Goal: Task Accomplishment & Management: Complete application form

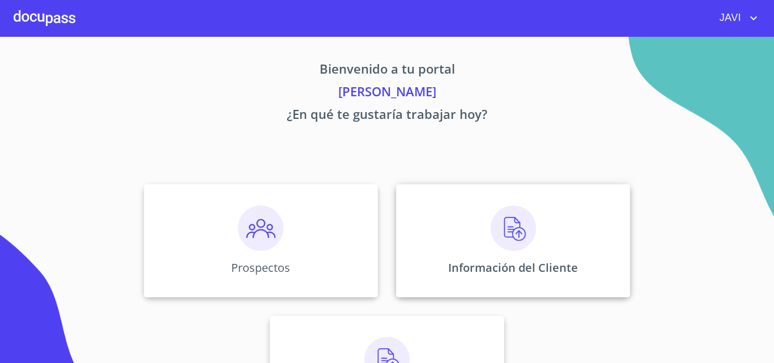
click at [516, 235] on img at bounding box center [513, 228] width 45 height 45
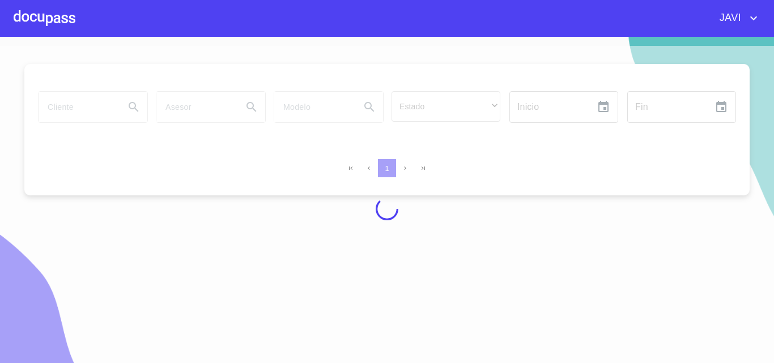
click at [42, 20] on div at bounding box center [45, 18] width 62 height 36
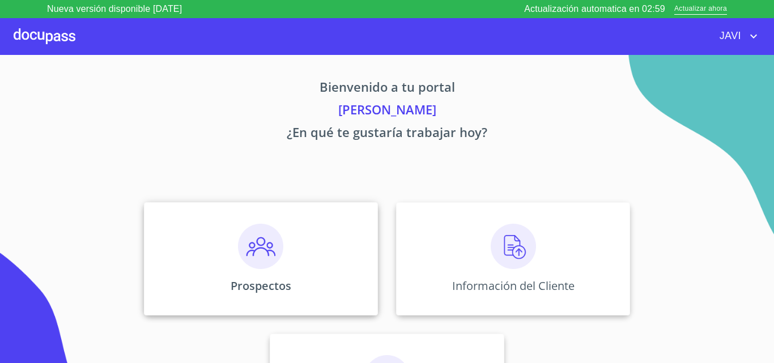
click at [255, 248] on img at bounding box center [260, 246] width 45 height 45
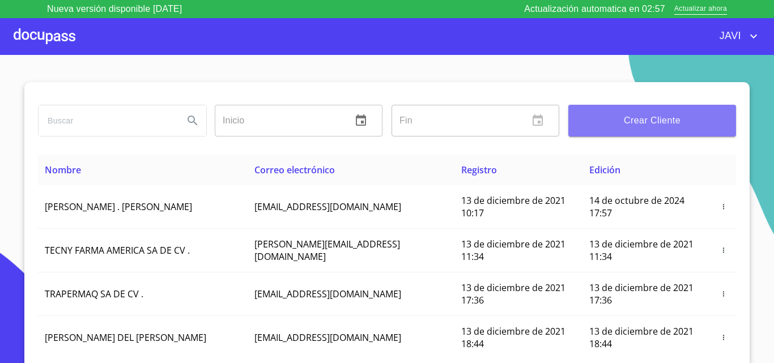
click at [672, 125] on span "Crear Cliente" at bounding box center [652, 121] width 150 height 16
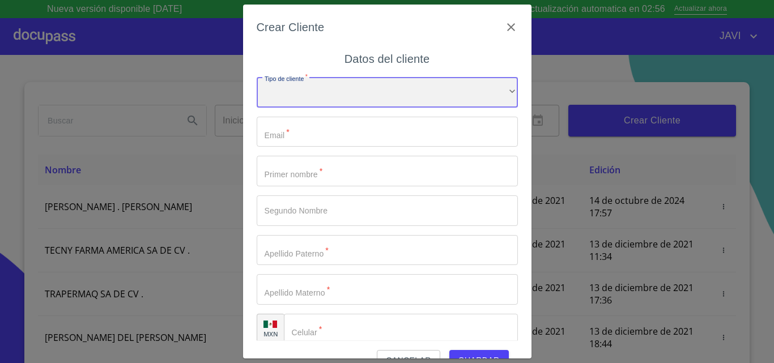
click at [293, 97] on div "​" at bounding box center [387, 92] width 261 height 31
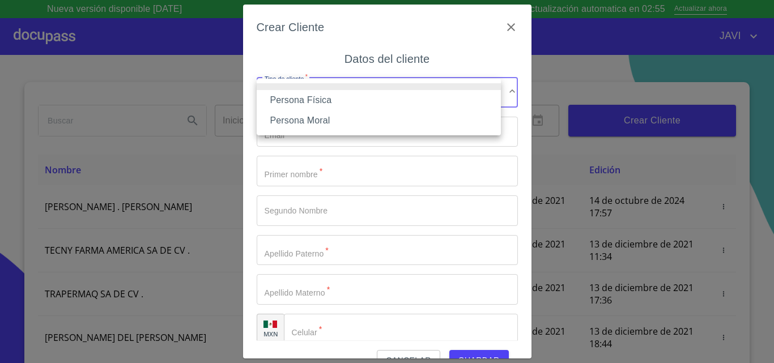
click at [308, 102] on li "Persona Física" at bounding box center [379, 100] width 244 height 20
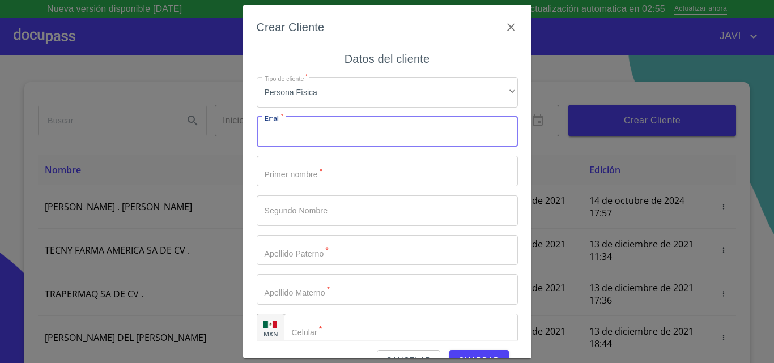
click at [291, 137] on input "Tipo de cliente   *" at bounding box center [387, 132] width 261 height 31
type input "[EMAIL_ADDRESS][DOMAIN_NAME]"
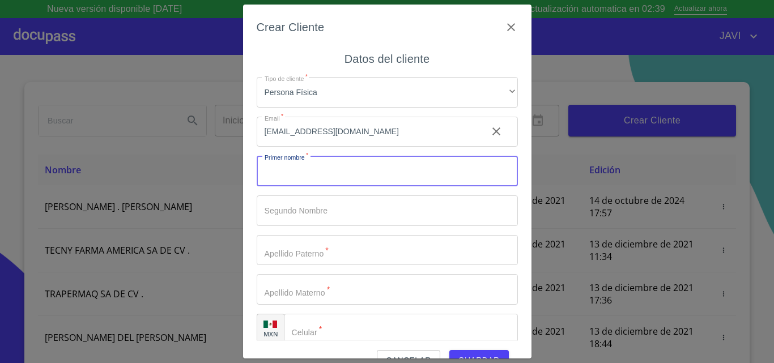
click at [298, 174] on input "Tipo de cliente   *" at bounding box center [387, 171] width 261 height 31
type input "[PERSON_NAME]"
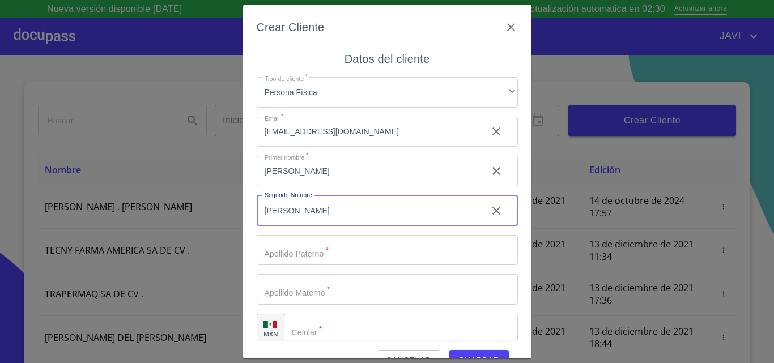
type input "[PERSON_NAME]"
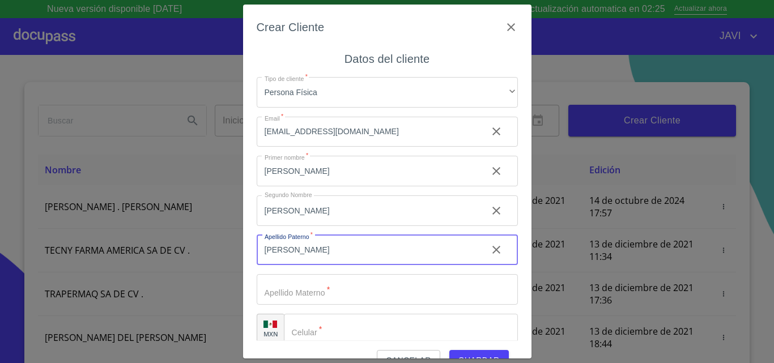
type input "[PERSON_NAME]"
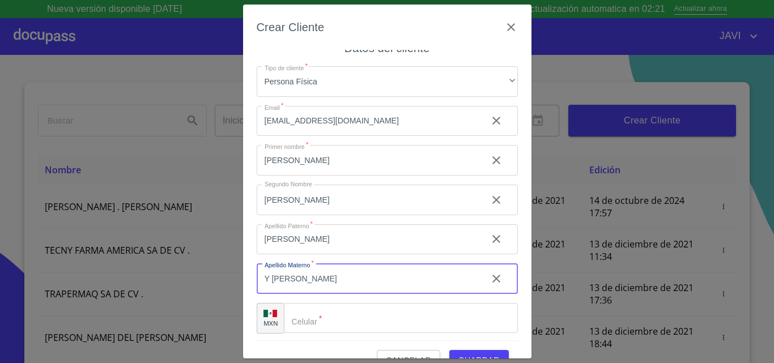
scroll to position [13, 0]
type input "Y [PERSON_NAME]"
click at [326, 314] on input "Tipo de cliente   *" at bounding box center [401, 316] width 234 height 31
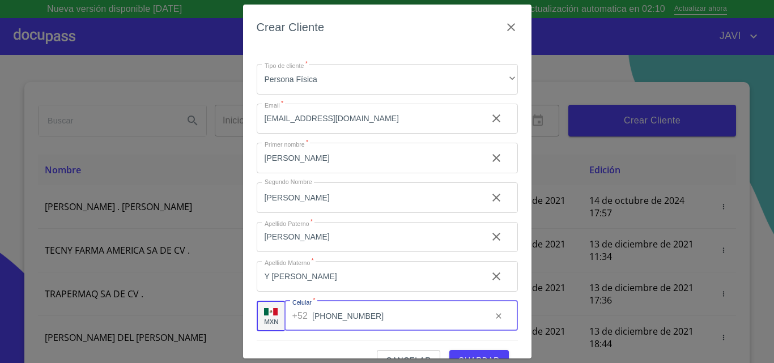
scroll to position [25, 0]
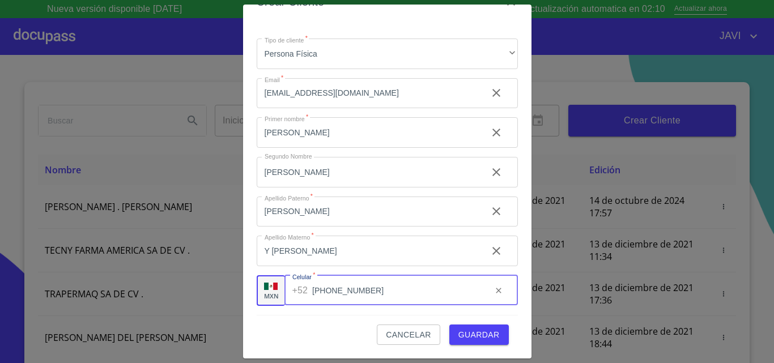
type input "[PHONE_NUMBER]"
click at [466, 333] on span "Guardar" at bounding box center [478, 335] width 41 height 14
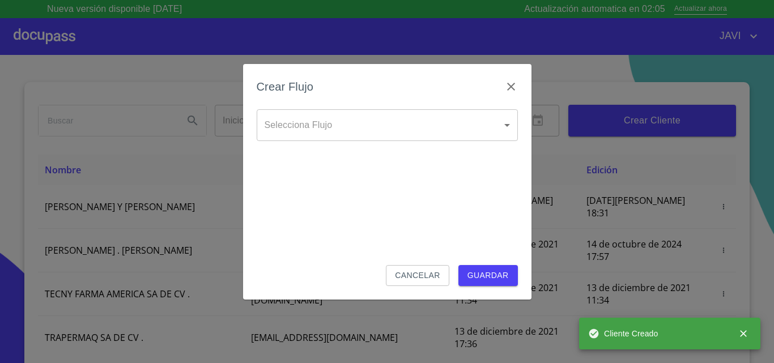
click at [315, 126] on body "Nueva versión disponible [DATE] Actualización automatica en 02:05 Actualizar ah…" at bounding box center [387, 181] width 774 height 363
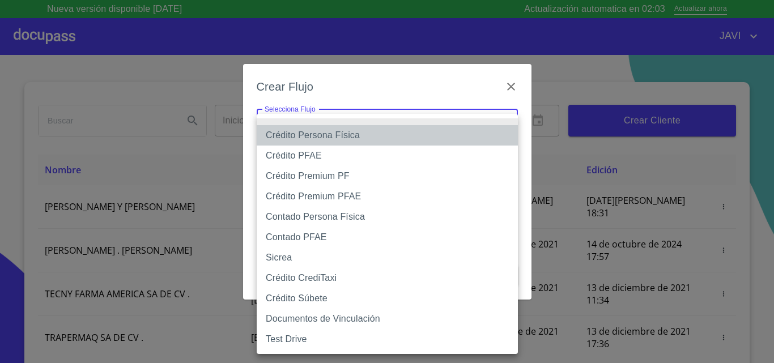
click at [318, 134] on li "Crédito Persona Física" at bounding box center [387, 135] width 261 height 20
type input "61b033e49b8c202ad5bb7912"
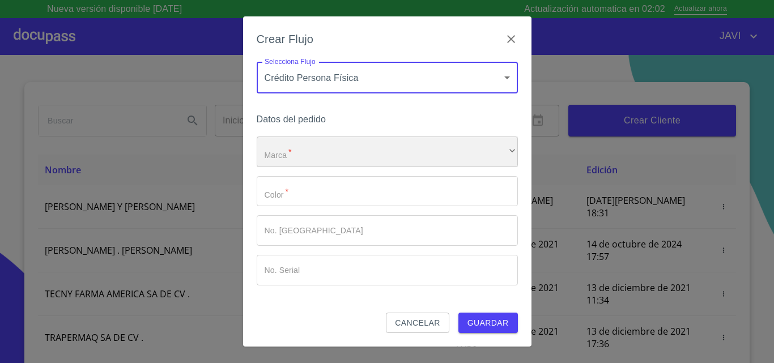
click at [288, 153] on div "​" at bounding box center [387, 152] width 261 height 31
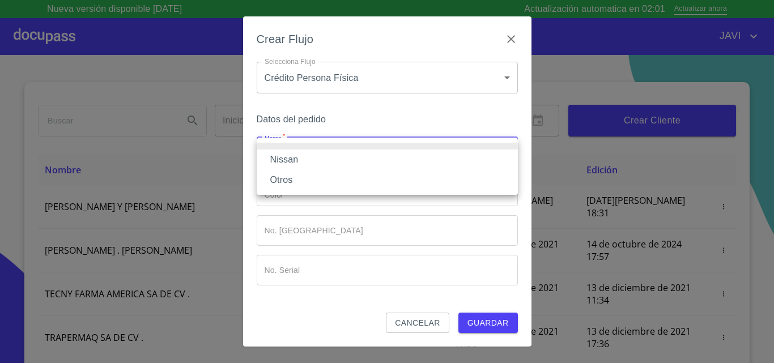
click at [289, 160] on li "Nissan" at bounding box center [387, 160] width 261 height 20
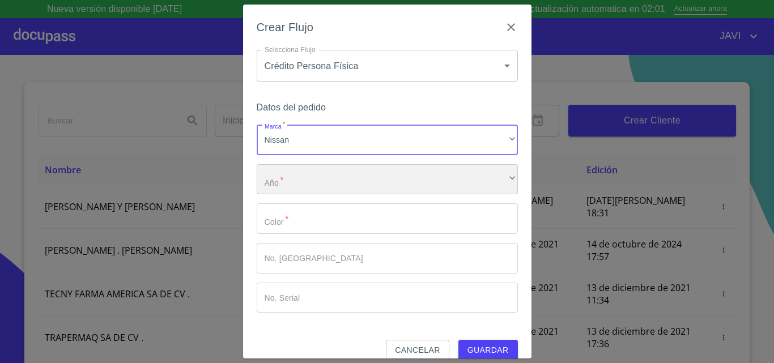
click at [289, 181] on div "​" at bounding box center [387, 179] width 261 height 31
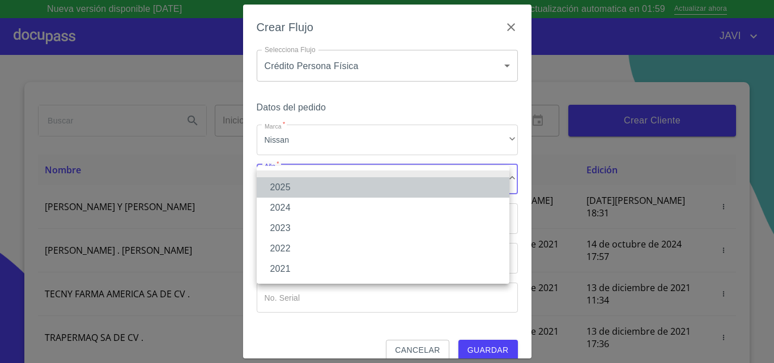
click at [283, 191] on li "2025" at bounding box center [383, 187] width 253 height 20
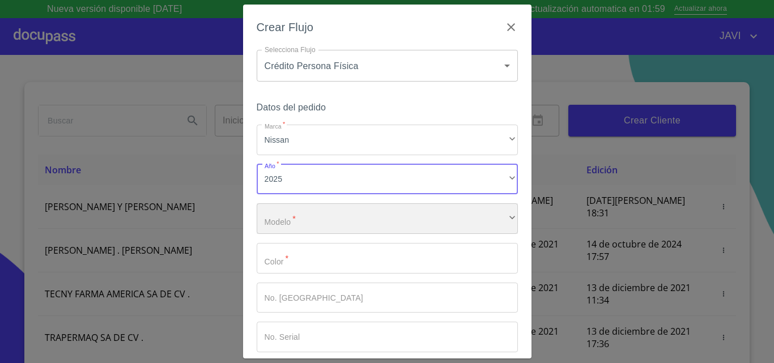
click at [295, 223] on div "​" at bounding box center [387, 218] width 261 height 31
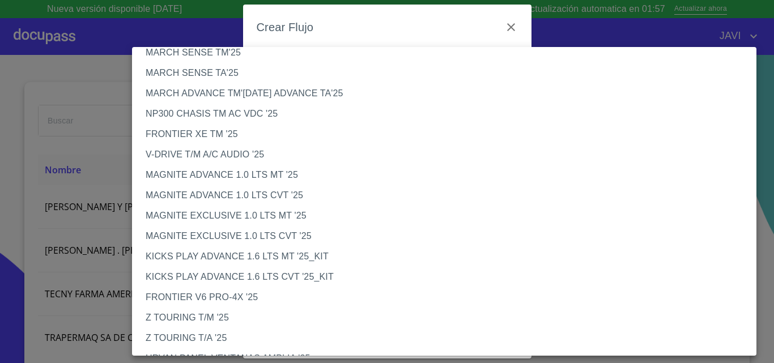
scroll to position [931, 0]
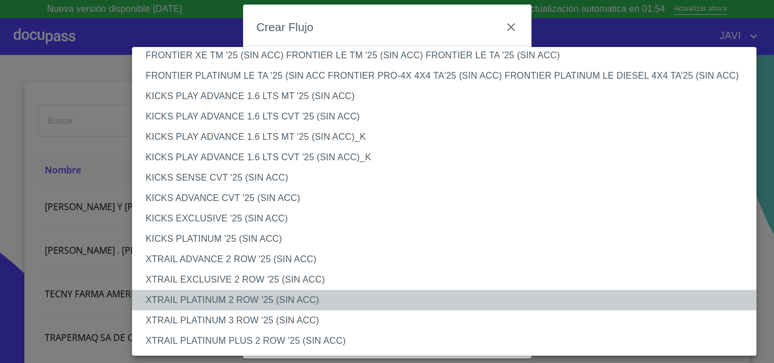
click at [248, 295] on li "XTRAIL PLATINUM 2 ROW '25 (SIN ACC)" at bounding box center [448, 300] width 633 height 20
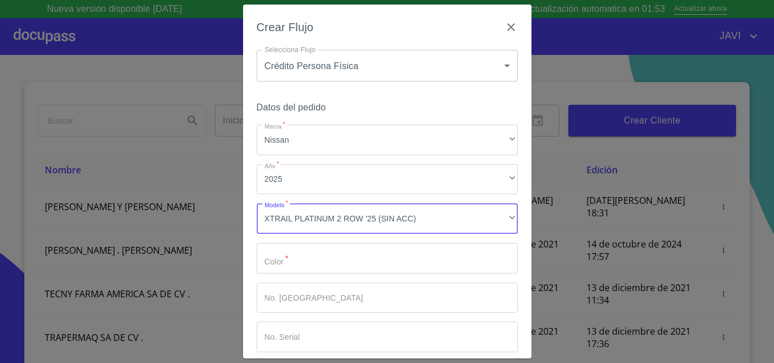
click at [316, 261] on input "Marca   *" at bounding box center [387, 258] width 261 height 31
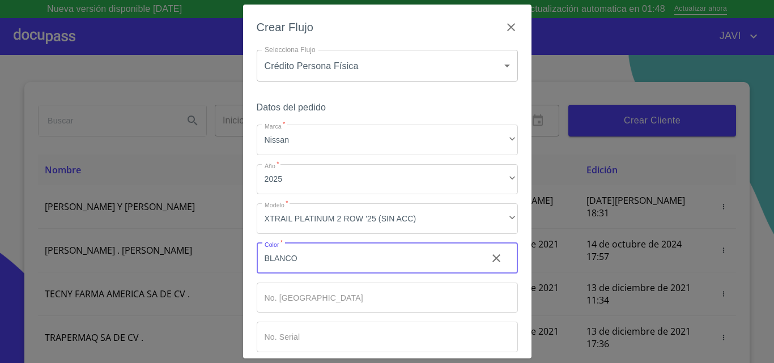
scroll to position [55, 0]
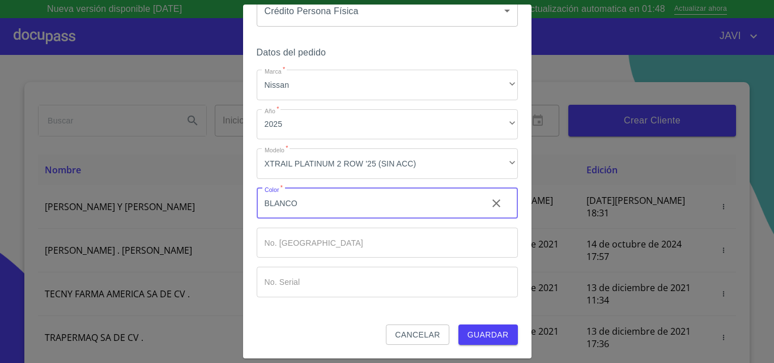
type input "BLANCO"
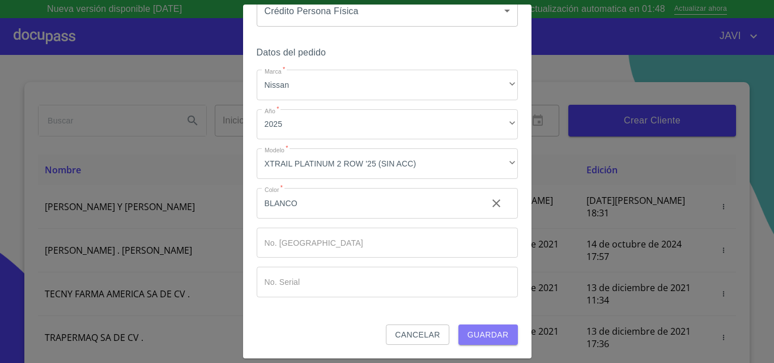
click at [491, 330] on span "Guardar" at bounding box center [487, 335] width 41 height 14
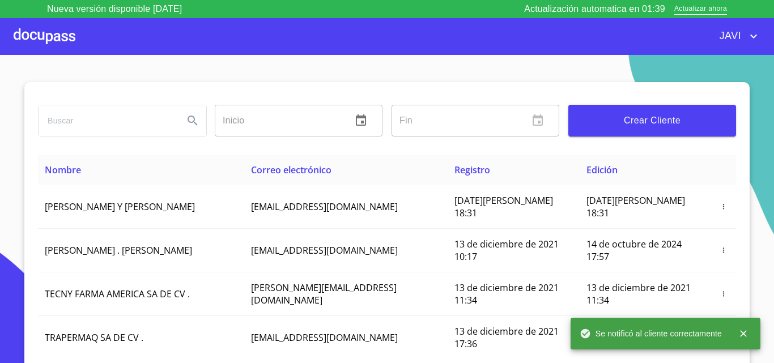
click at [25, 38] on div at bounding box center [45, 36] width 62 height 36
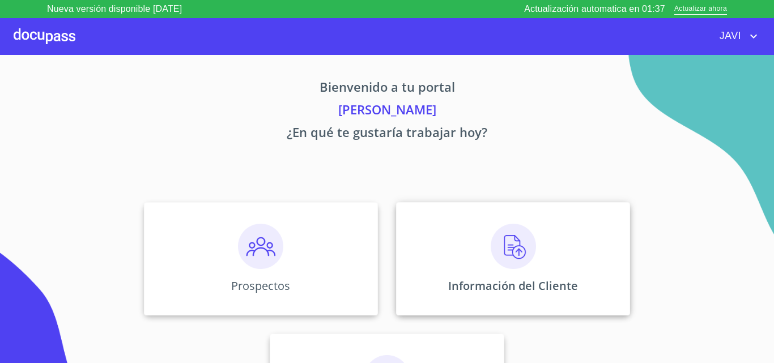
click at [514, 252] on img at bounding box center [513, 246] width 45 height 45
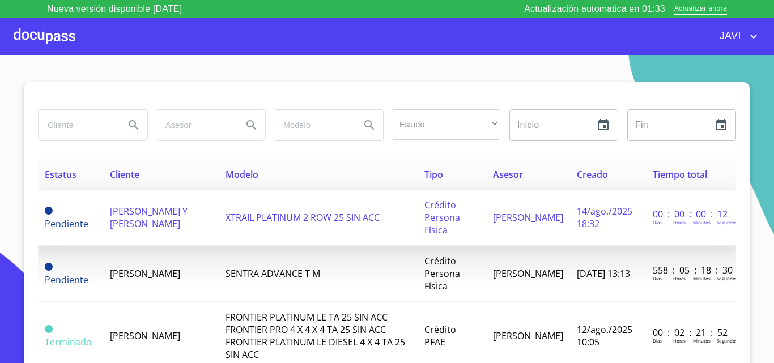
click at [147, 216] on span "[PERSON_NAME] Y [PERSON_NAME]" at bounding box center [149, 217] width 78 height 25
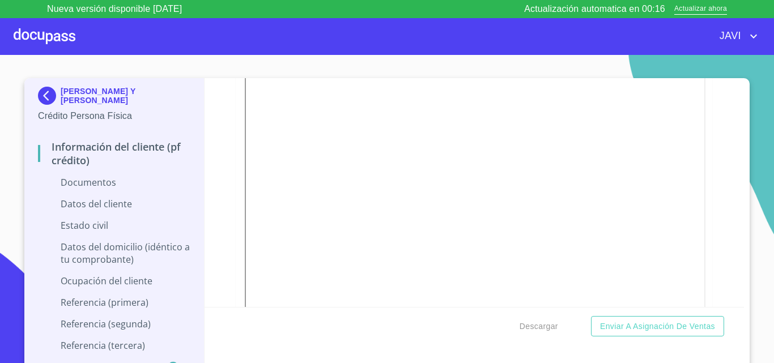
scroll to position [1699, 0]
click at [496, 61] on section "[PERSON_NAME] Y [PERSON_NAME] Crédito Persona Física Información del cliente (P…" at bounding box center [387, 218] width 774 height 326
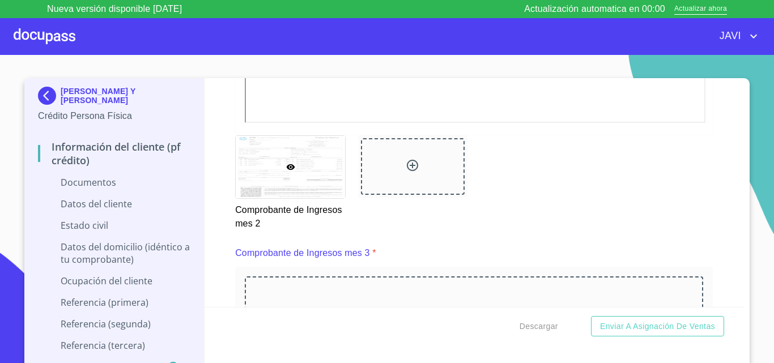
scroll to position [1983, 0]
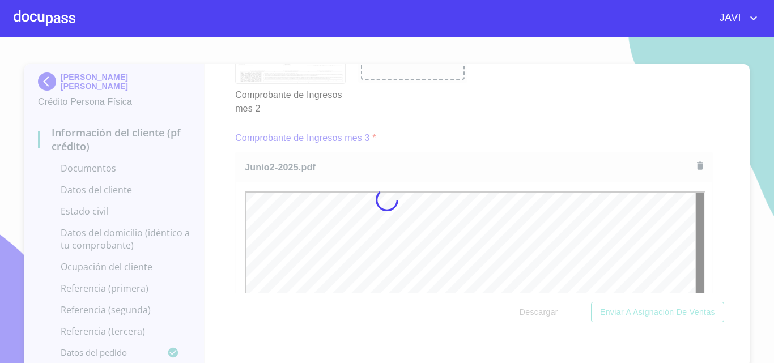
click at [218, 183] on div at bounding box center [387, 200] width 774 height 326
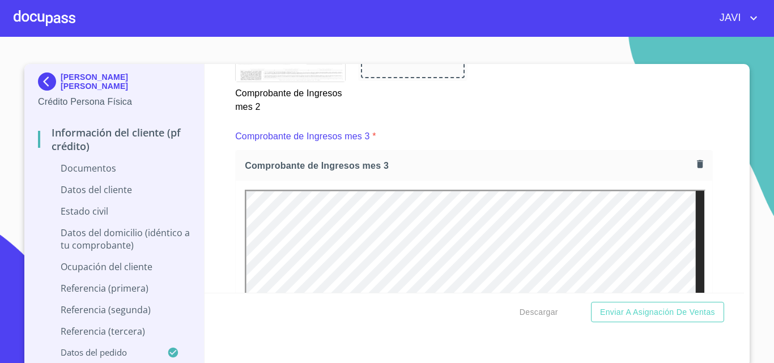
scroll to position [1983, 0]
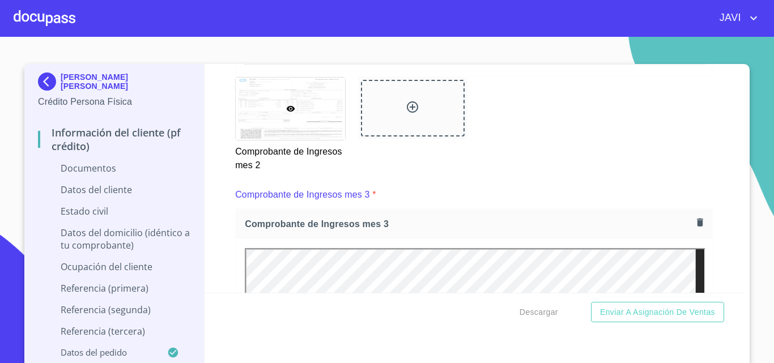
click at [697, 226] on icon "button" at bounding box center [700, 222] width 6 height 8
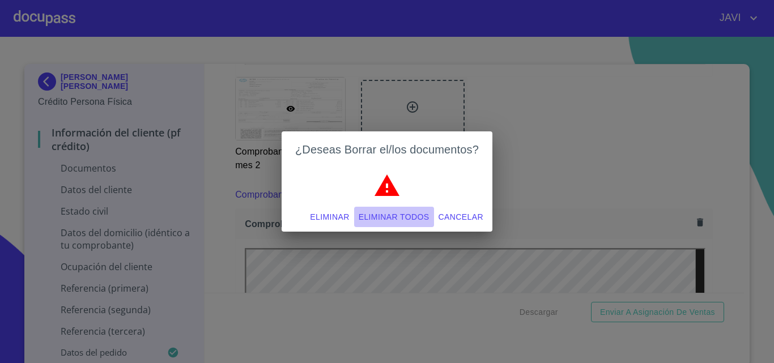
click at [399, 219] on span "Eliminar todos" at bounding box center [394, 217] width 71 height 14
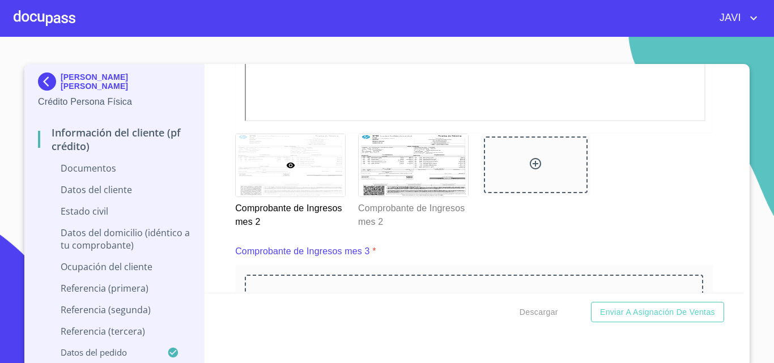
scroll to position [1813, 0]
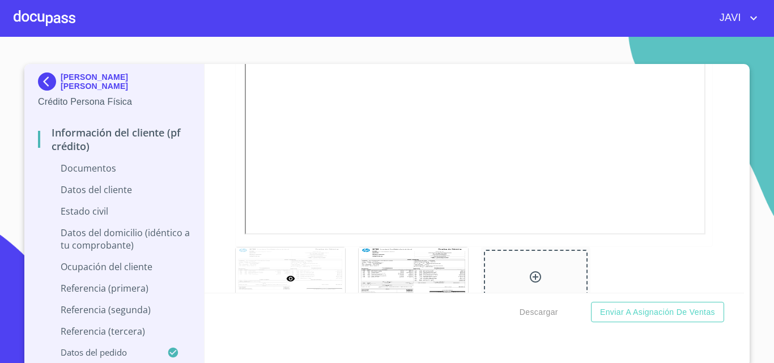
click at [440, 52] on section "VELIA BERENICE ALONSO Y SOSA Crédito Persona Física Información del cliente (PF…" at bounding box center [387, 200] width 774 height 326
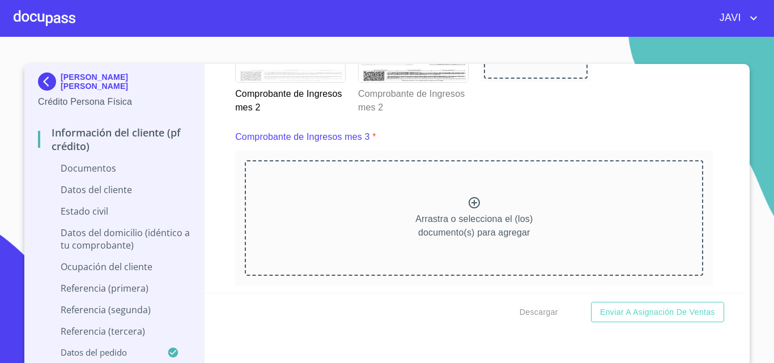
scroll to position [2039, 0]
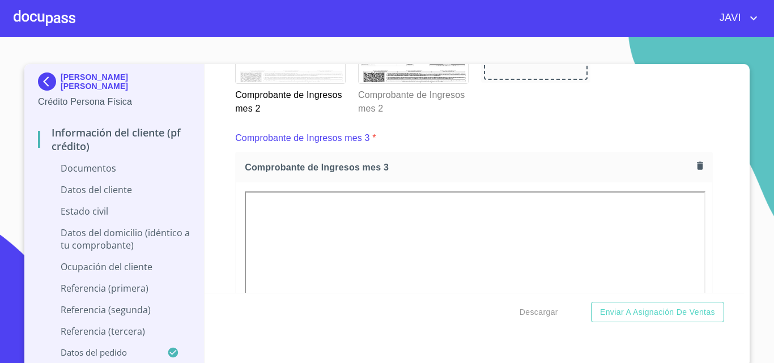
click at [216, 178] on div "Información del cliente (PF crédito) Documentos Documento de identificación   *…" at bounding box center [474, 178] width 540 height 229
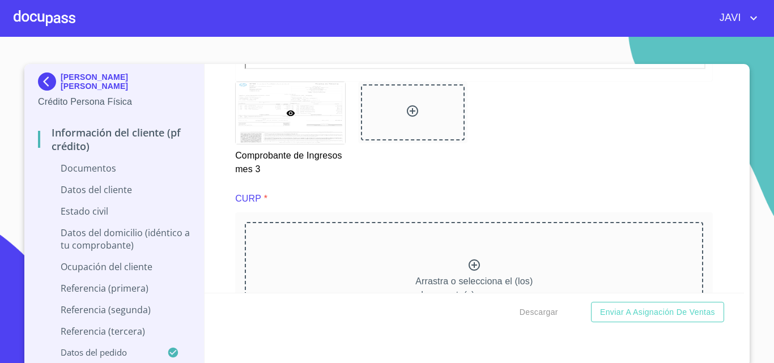
scroll to position [2492, 0]
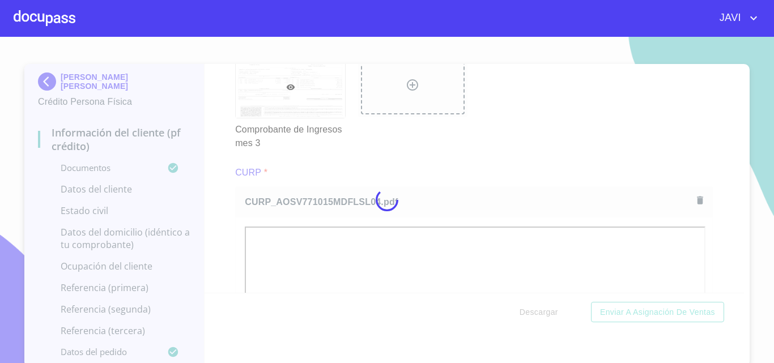
click at [209, 147] on div at bounding box center [387, 200] width 774 height 326
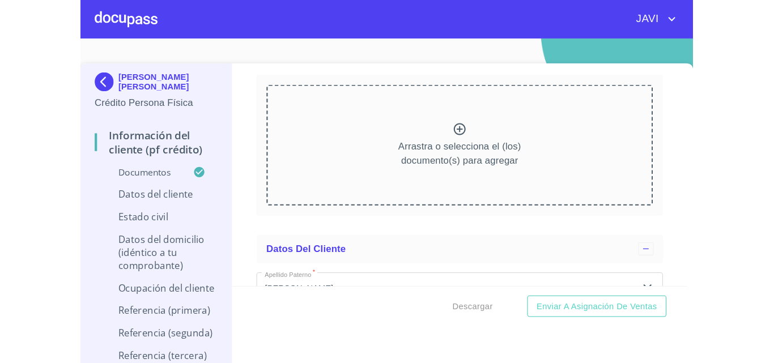
scroll to position [2946, 0]
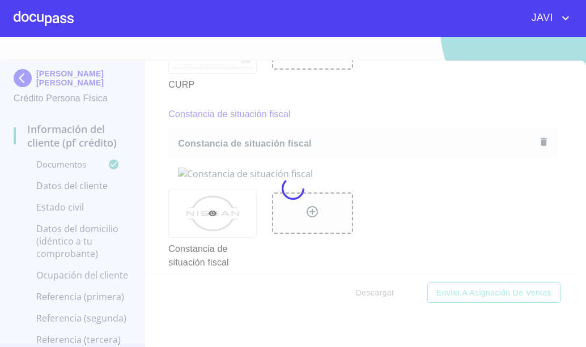
click at [545, 146] on div at bounding box center [293, 188] width 586 height 310
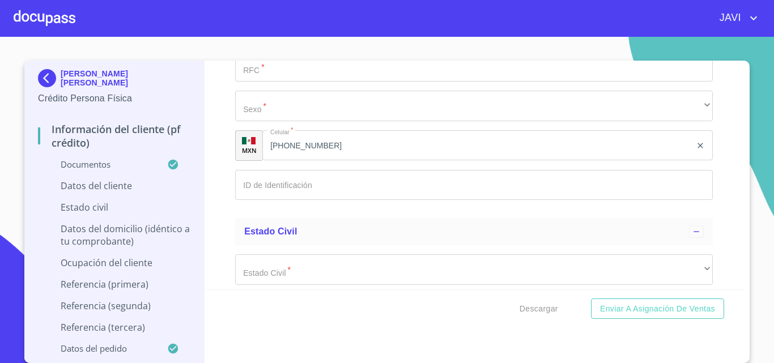
scroll to position [3682, 0]
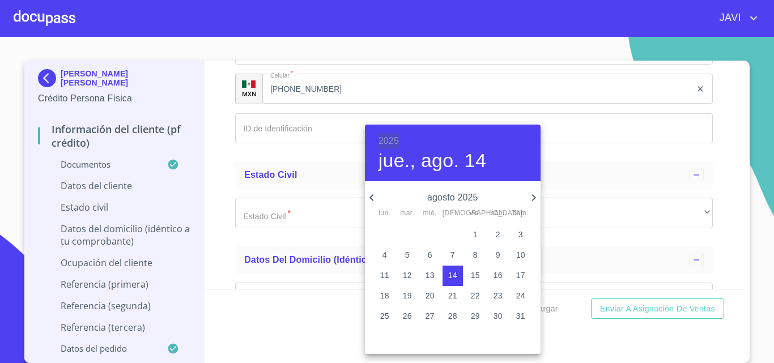
click at [390, 140] on h6 "2025" at bounding box center [388, 141] width 20 height 16
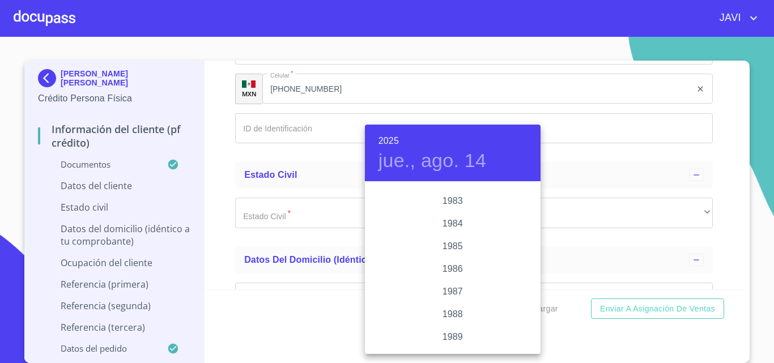
scroll to position [1159, 0]
click at [452, 213] on div "1977" at bounding box center [453, 213] width 176 height 23
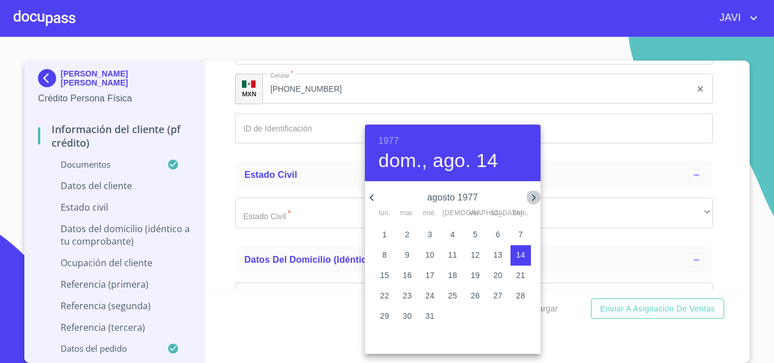
click at [532, 197] on icon "button" at bounding box center [534, 198] width 14 height 14
click at [502, 272] on p "15" at bounding box center [497, 275] width 9 height 11
type input "15 de oct. de 1977"
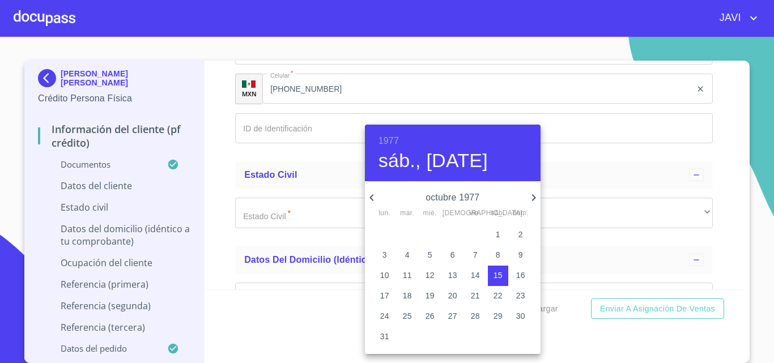
click at [211, 199] on div at bounding box center [387, 181] width 774 height 363
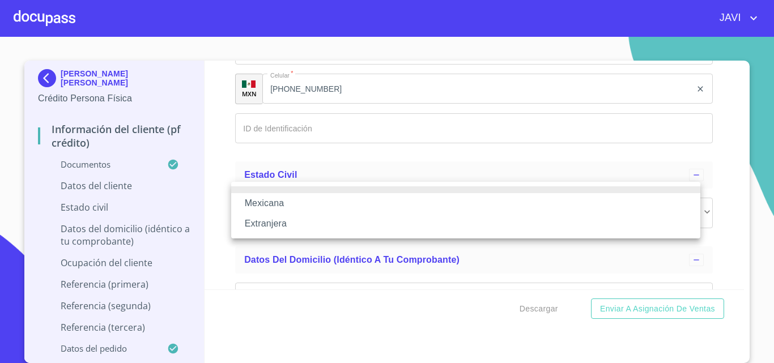
click at [274, 202] on li "Mexicana" at bounding box center [465, 203] width 469 height 20
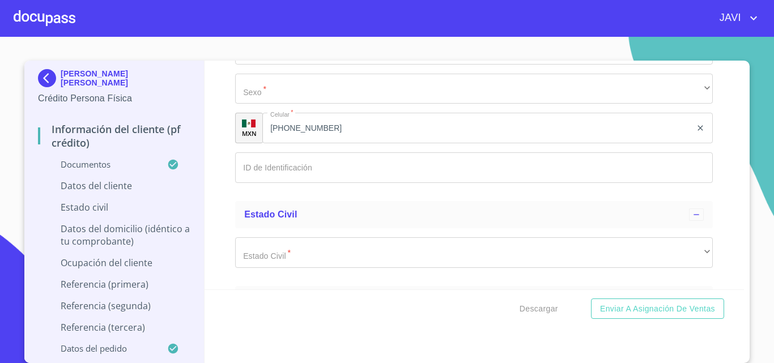
type input "MEXICO"
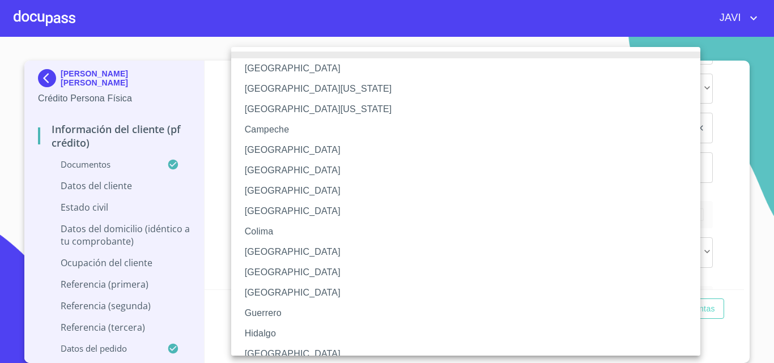
click at [290, 192] on li "Ciudad de México" at bounding box center [470, 191] width 478 height 20
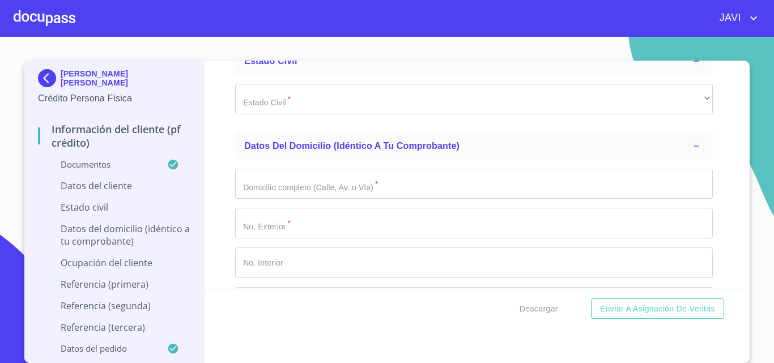
scroll to position [3852, 0]
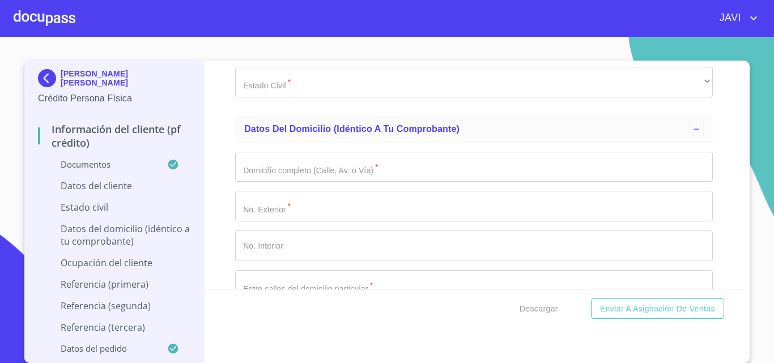
type input "AOSV771015MDFLSL04"
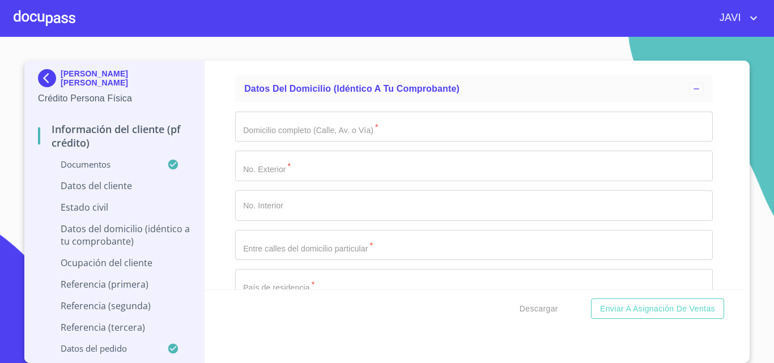
scroll to position [3909, 0]
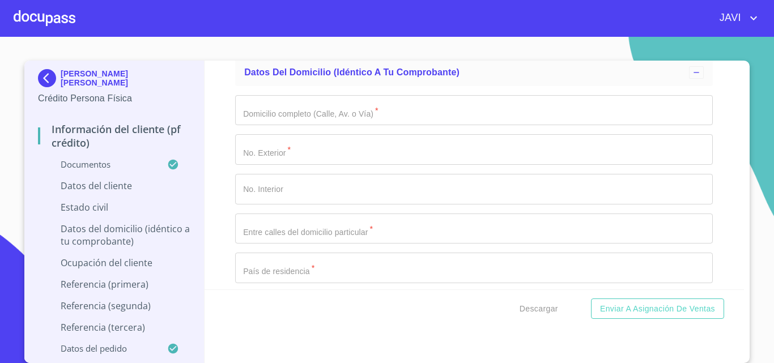
type input "AOSV771015V98"
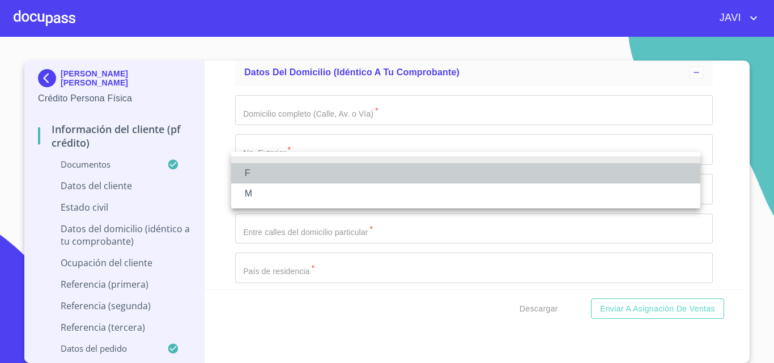
click at [254, 173] on li "F" at bounding box center [465, 173] width 469 height 20
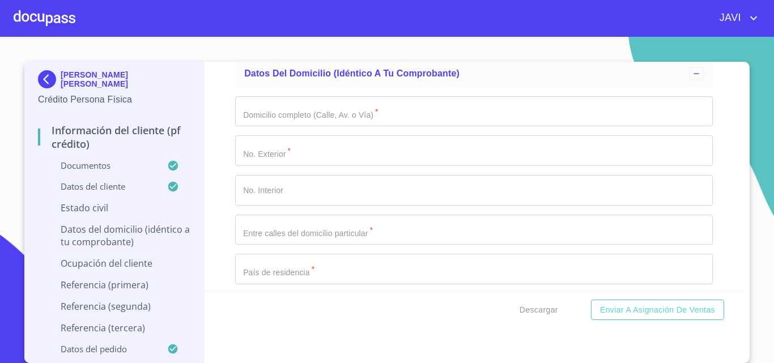
scroll to position [2, 0]
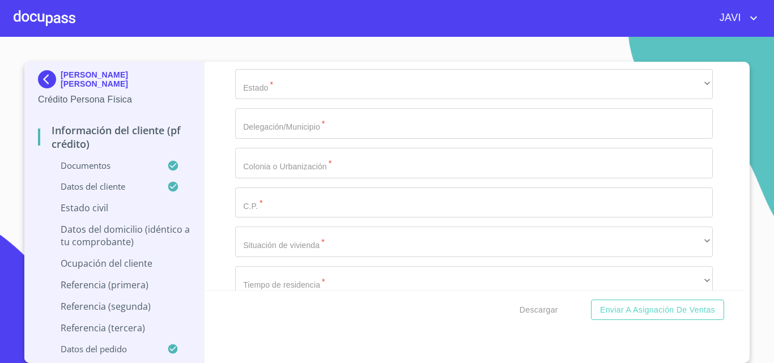
scroll to position [4136, 0]
type input "2591713525"
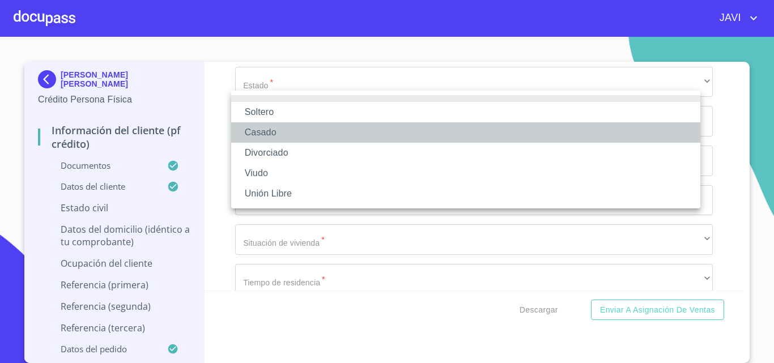
click at [263, 133] on li "Casado" at bounding box center [465, 132] width 469 height 20
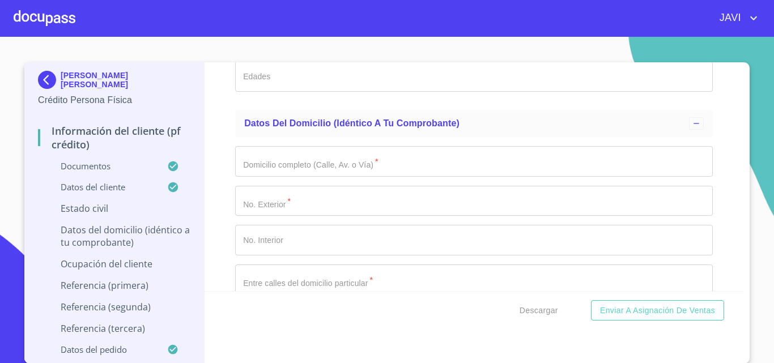
scroll to position [2, 0]
type input "FERNANDEZ"
type input "VITAL"
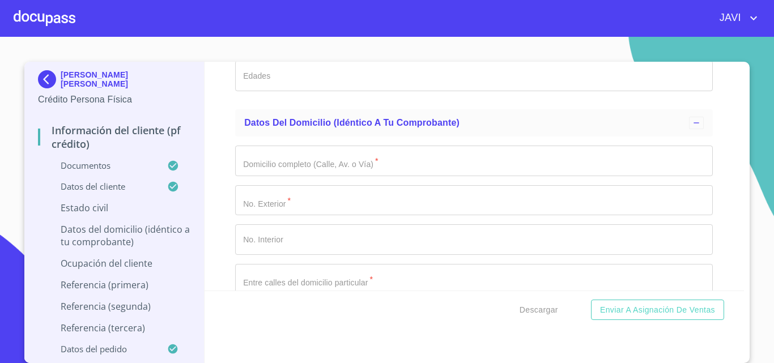
type input "PABLO"
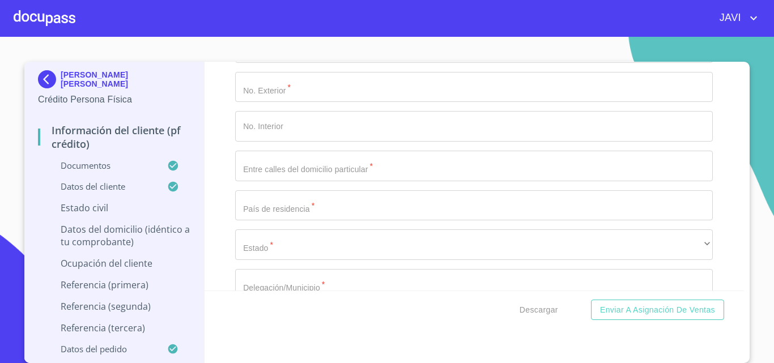
scroll to position [4306, 0]
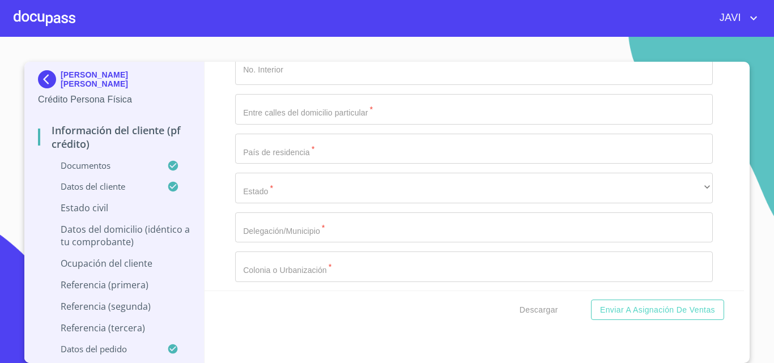
type input "ALBERTO"
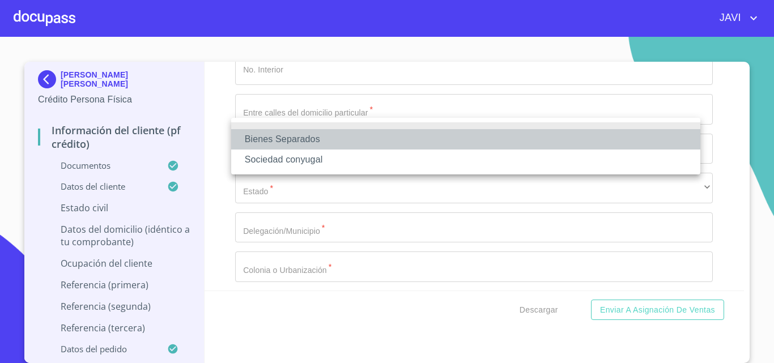
click at [274, 140] on li "Bienes Separados" at bounding box center [465, 139] width 469 height 20
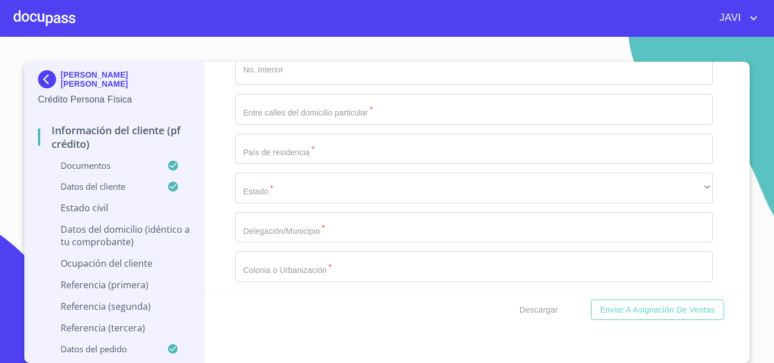
type input "0"
click at [220, 186] on div "Información del cliente (PF crédito) Documentos Documento de identificación   *…" at bounding box center [474, 176] width 540 height 229
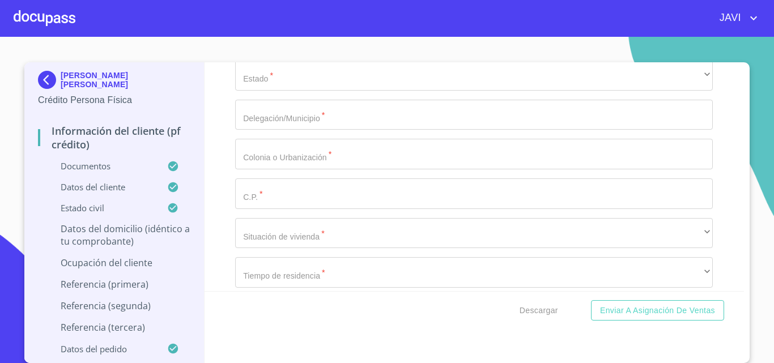
type input "BOSQUES DE LOS CEDROS"
type input "244"
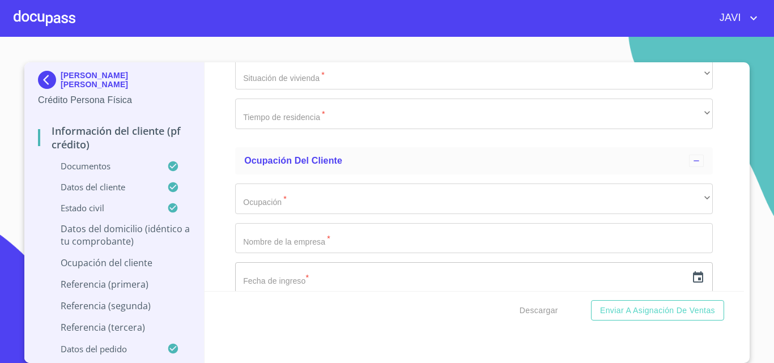
scroll to position [4589, 0]
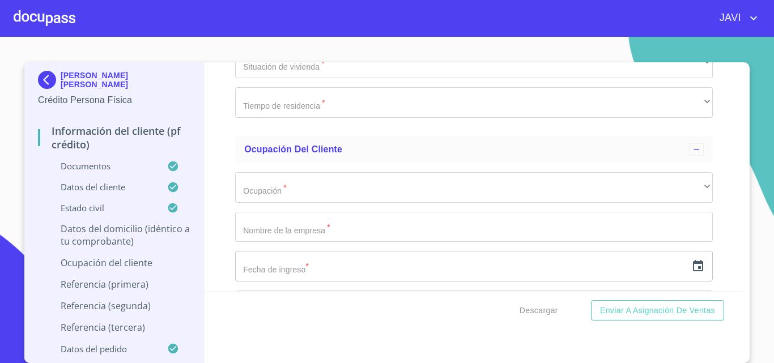
type input "178"
type input "CERRADA"
type input "MEXICO"
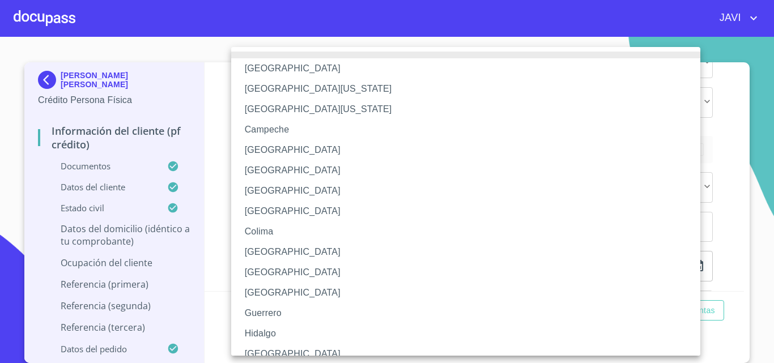
click at [266, 351] on li "Jalisco" at bounding box center [470, 354] width 478 height 20
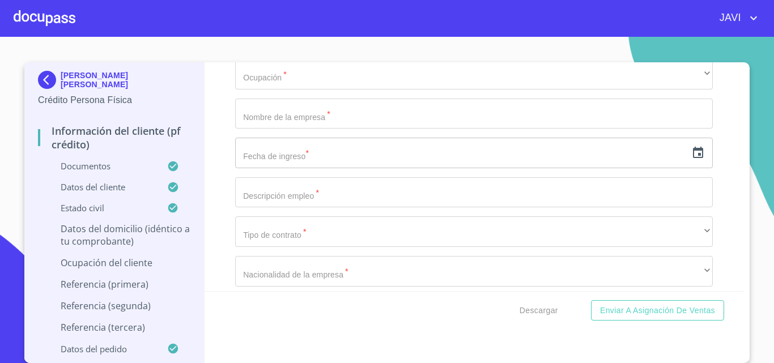
type input "TLAJOMULCO DE ZUÑIGA"
type input "BOSQUES DE SANTA ANITA"
type input "45645"
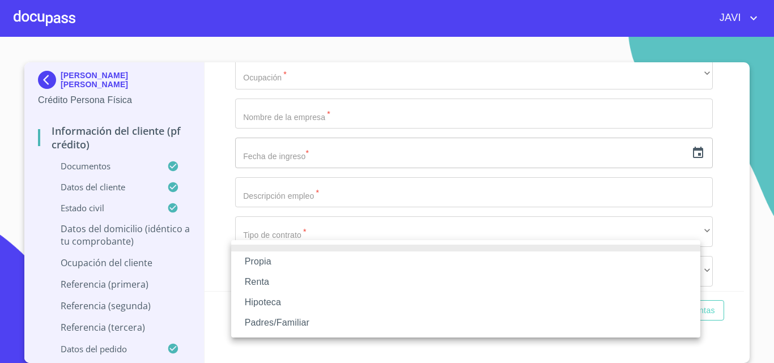
click at [262, 265] on li "Propia" at bounding box center [465, 262] width 469 height 20
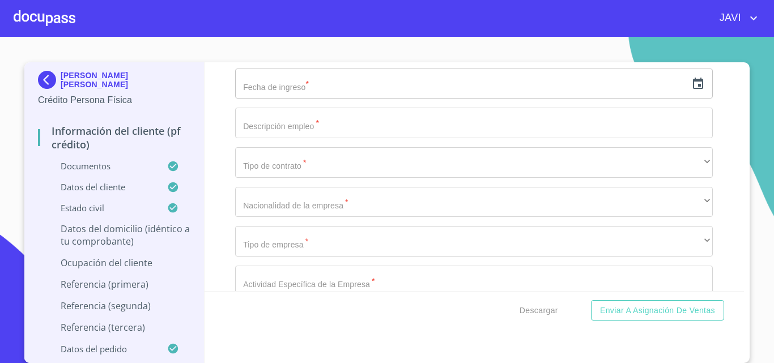
scroll to position [4815, 0]
type input "$5,000,000.00"
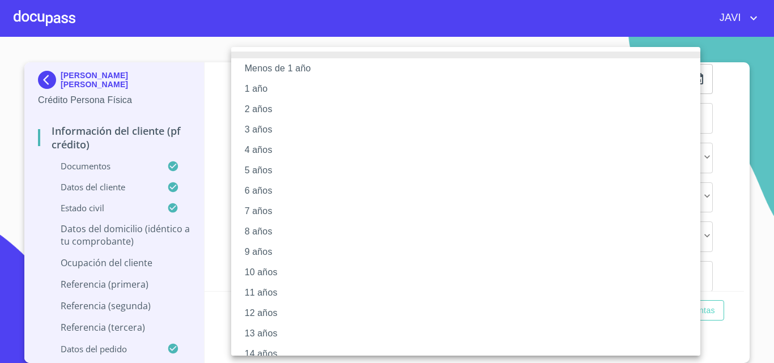
click at [256, 110] on li "2 años" at bounding box center [470, 109] width 478 height 20
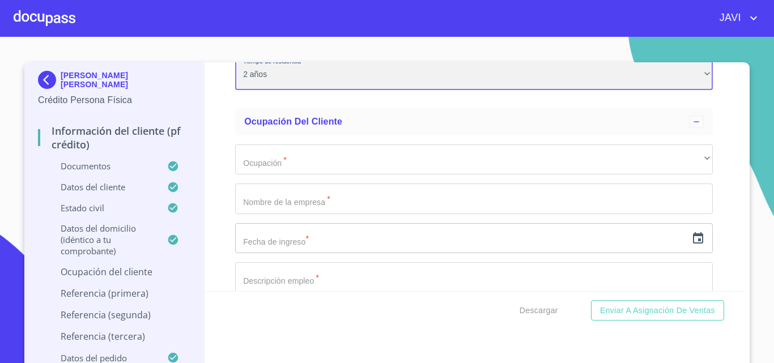
scroll to position [4589, 0]
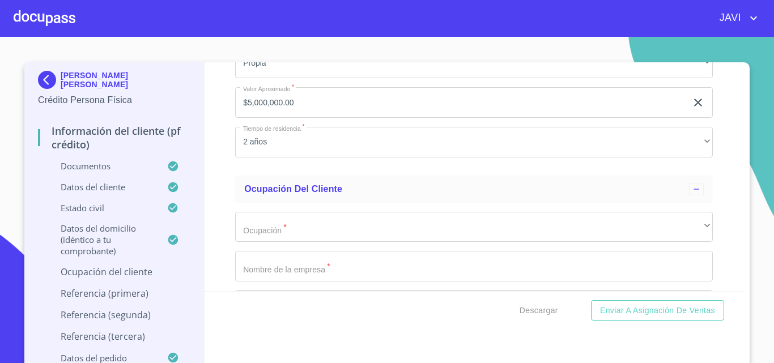
type input "C"
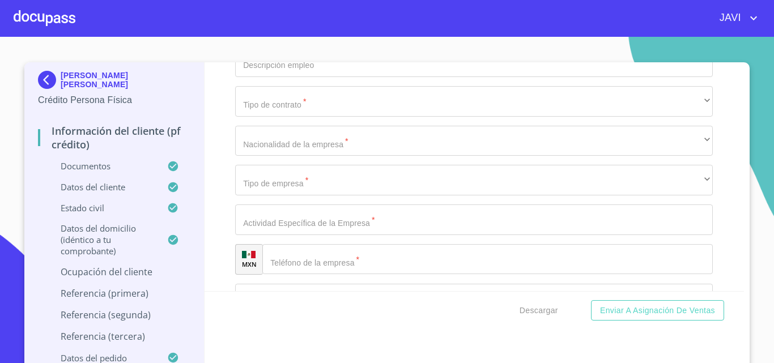
scroll to position [4985, 0]
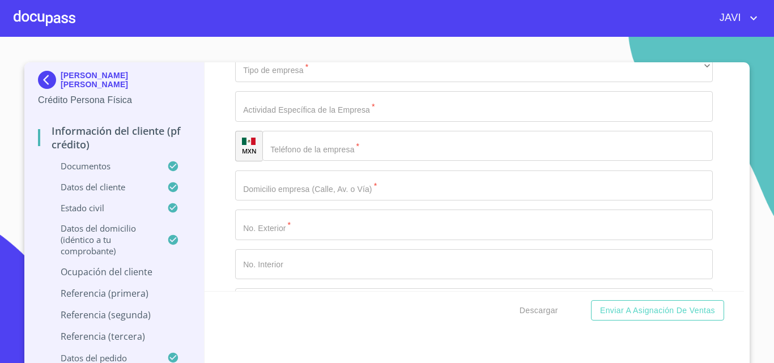
type input "BOSQUES DE LOS CEDROS Y GRANADOS"
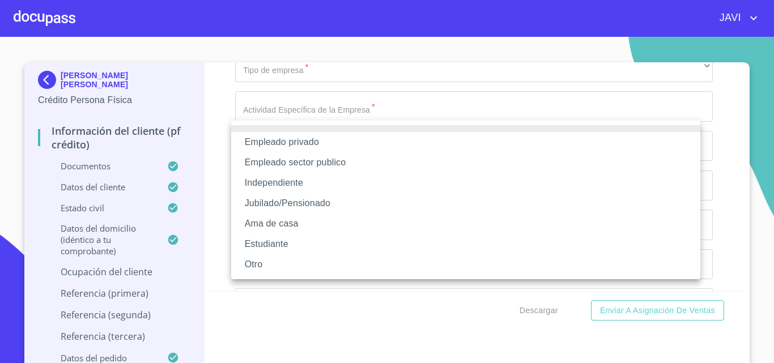
click at [291, 139] on li "Empleado privado" at bounding box center [465, 142] width 469 height 20
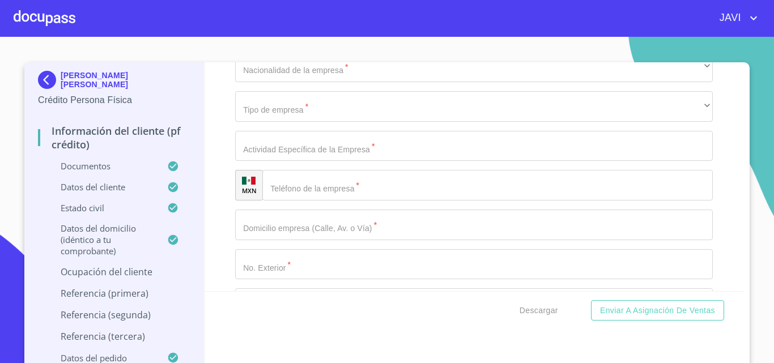
type input "68000.00"
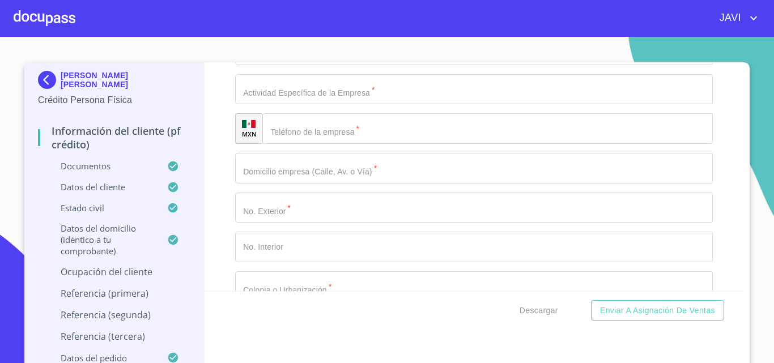
scroll to position [5099, 0]
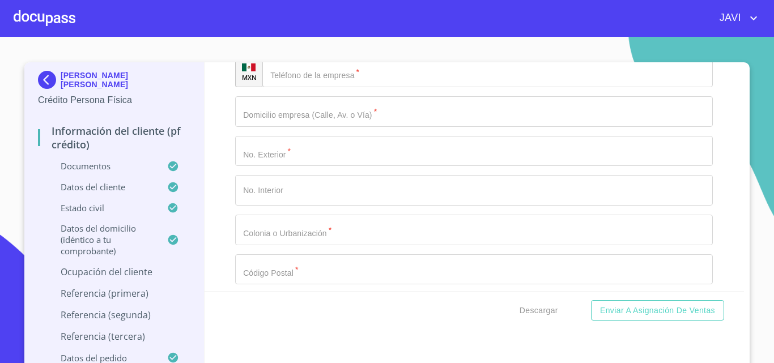
type input "COMPUTING ND PRITING MEXICO"
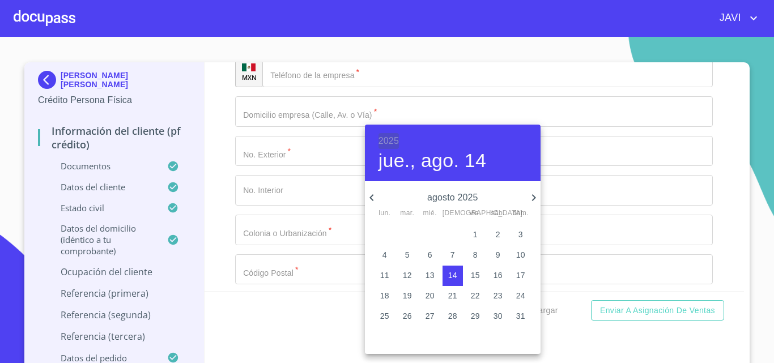
click at [381, 142] on h6 "2025" at bounding box center [388, 141] width 20 height 16
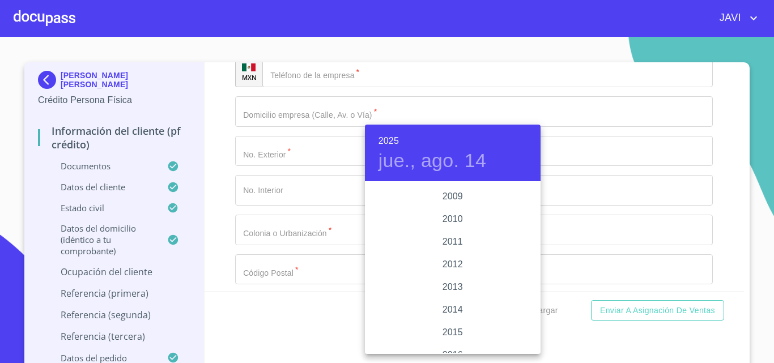
scroll to position [1753, 0]
click at [454, 320] on div "2008" at bounding box center [453, 322] width 176 height 23
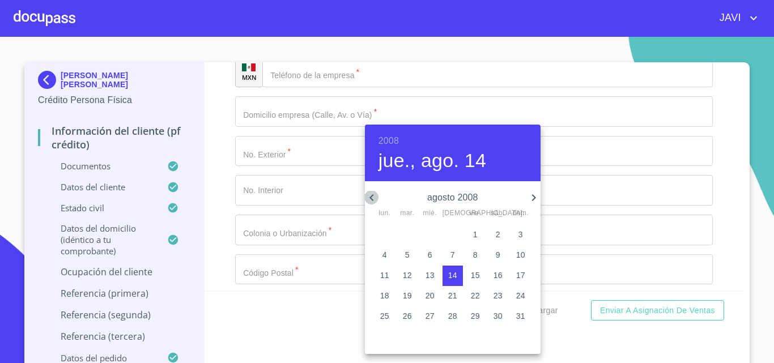
click at [370, 194] on icon "button" at bounding box center [372, 198] width 14 height 14
click at [478, 278] on p "16" at bounding box center [475, 275] width 9 height 11
type input "16 de may. de 2008"
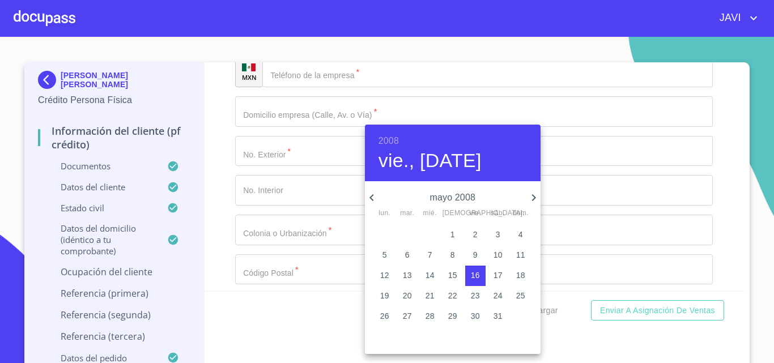
click at [225, 232] on div at bounding box center [387, 181] width 774 height 363
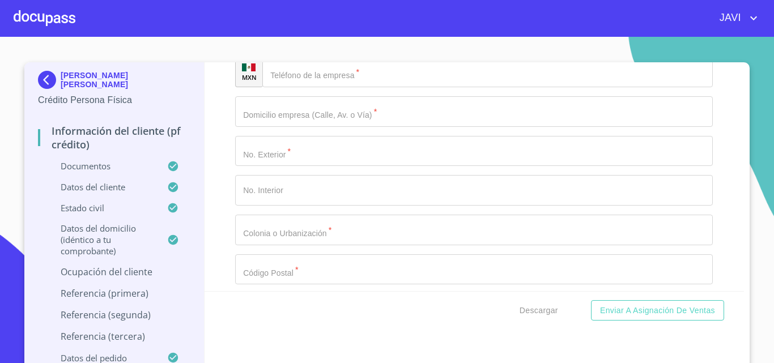
type input "CHIEF OF STAFF"
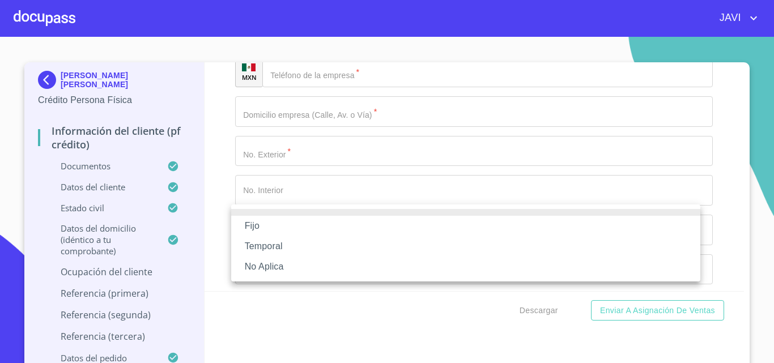
click at [253, 228] on li "Fijo" at bounding box center [465, 226] width 469 height 20
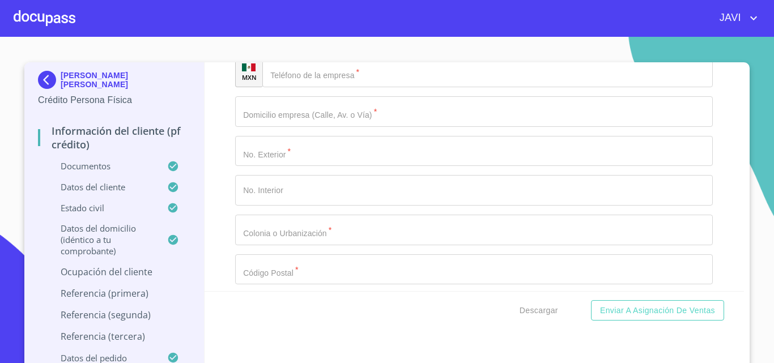
scroll to position [5155, 0]
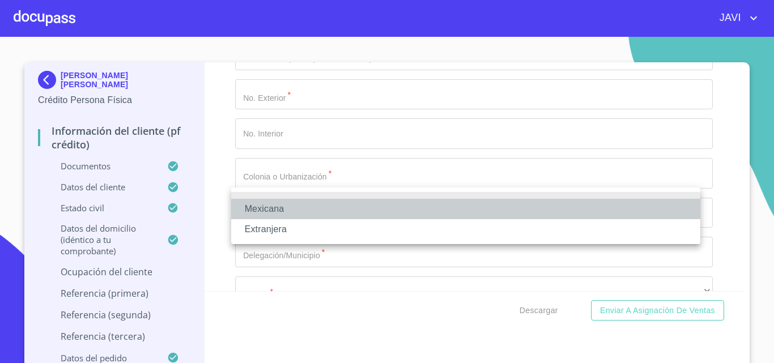
click at [280, 209] on li "Mexicana" at bounding box center [465, 209] width 469 height 20
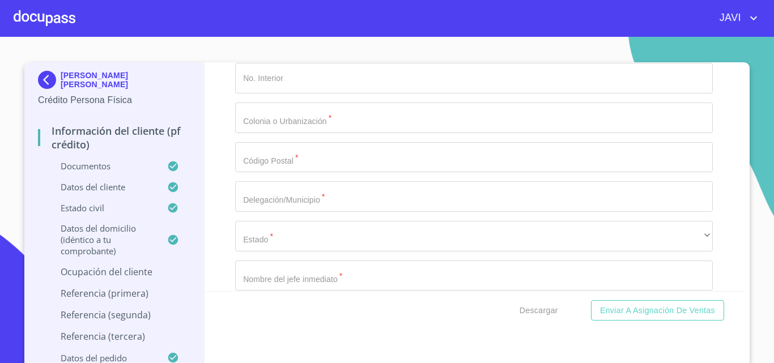
scroll to position [5212, 0]
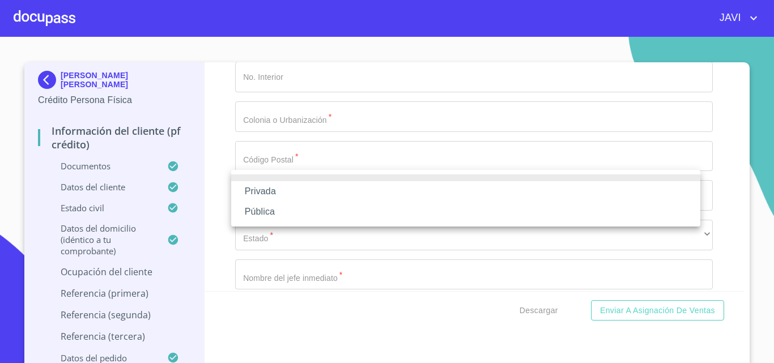
click at [278, 194] on li "Privada" at bounding box center [465, 191] width 469 height 20
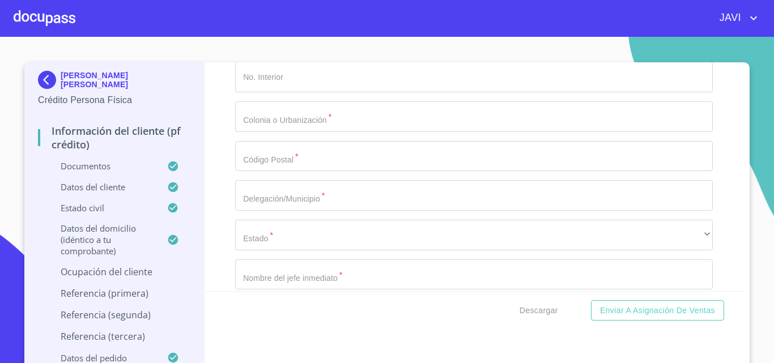
scroll to position [5269, 0]
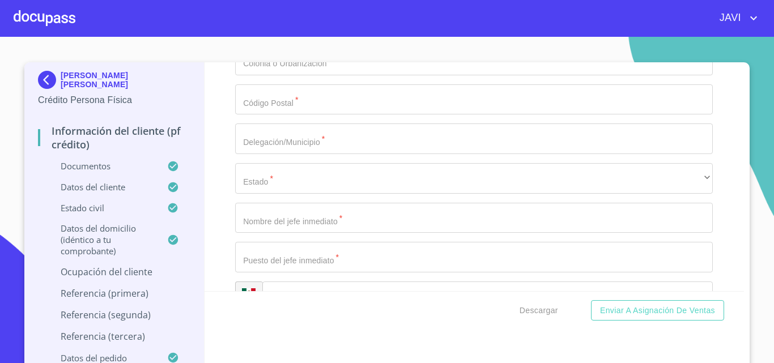
type input "TECNOLOGIAS"
type input "(33)14929759"
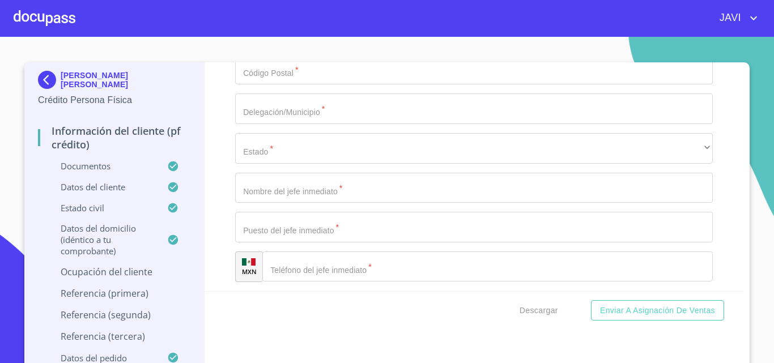
scroll to position [5382, 0]
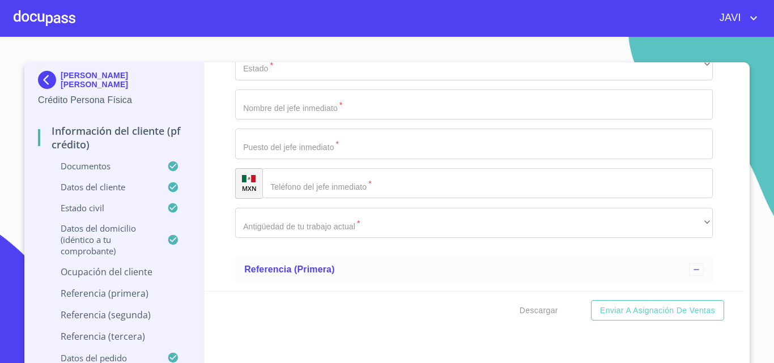
type input "AV CAMINO AL ITESO"
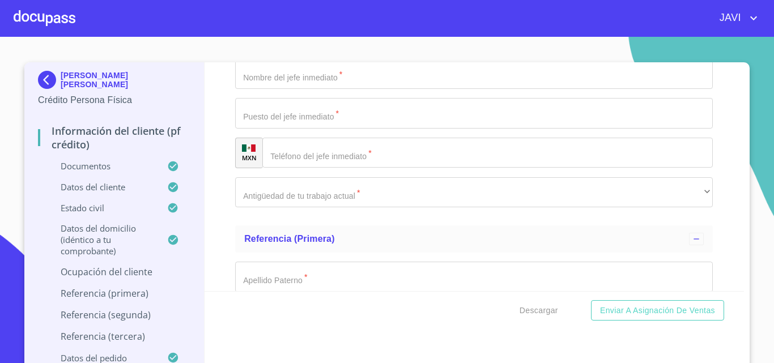
scroll to position [5438, 0]
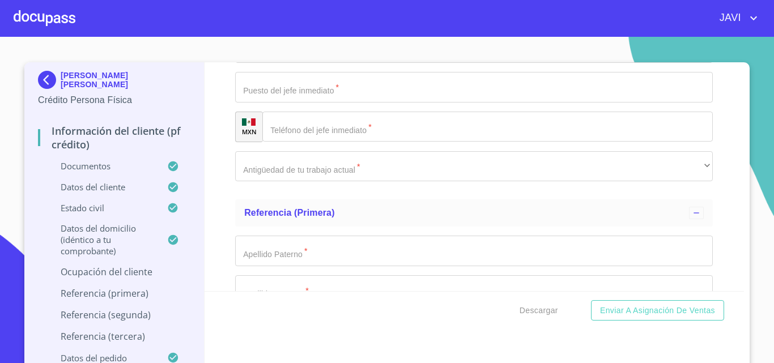
type input "8270"
type input "EL MANTE"
type input "45608"
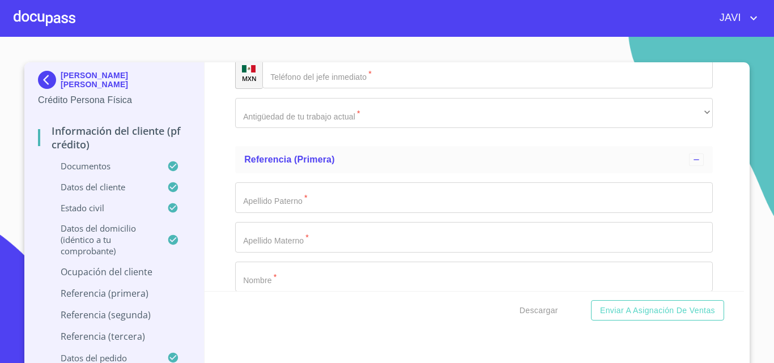
scroll to position [5552, 0]
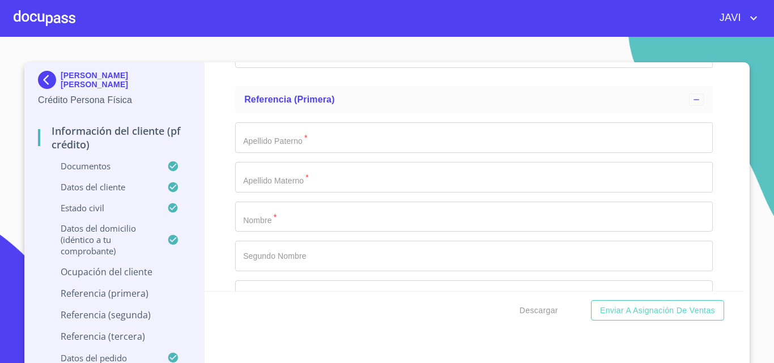
type input "ZAPOPAN"
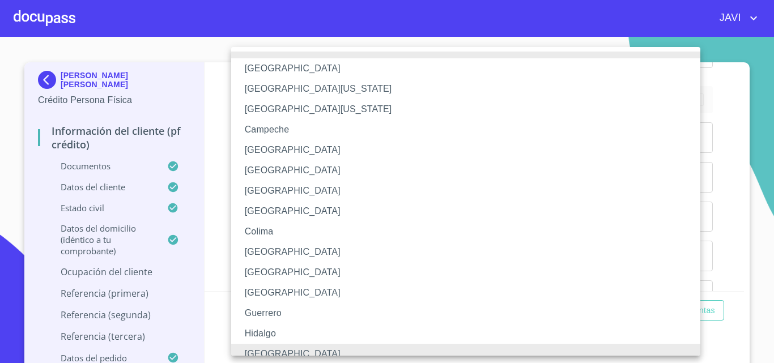
scroll to position [8, 0]
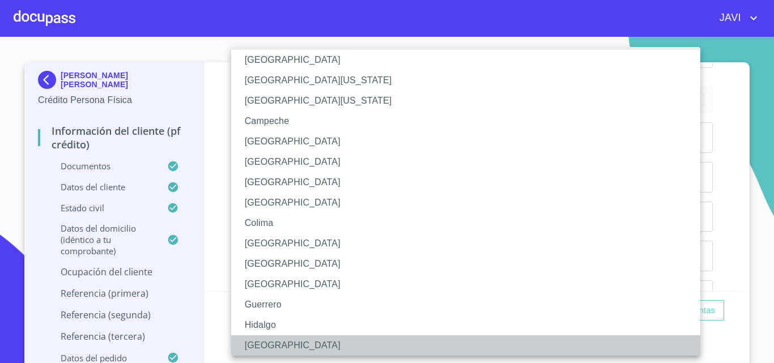
click at [278, 347] on li "Jalisco" at bounding box center [470, 345] width 478 height 20
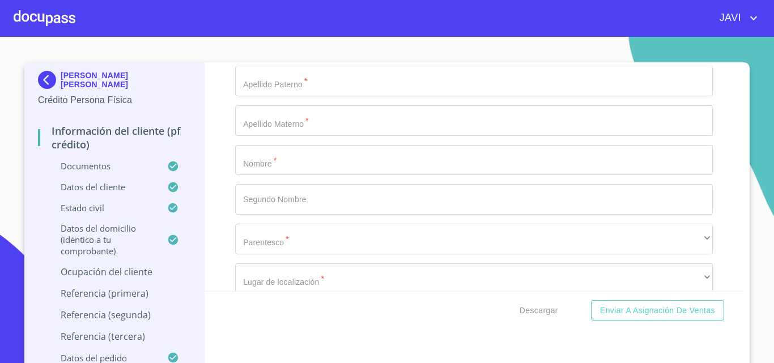
type input "ROB ELZNER"
type input "S"
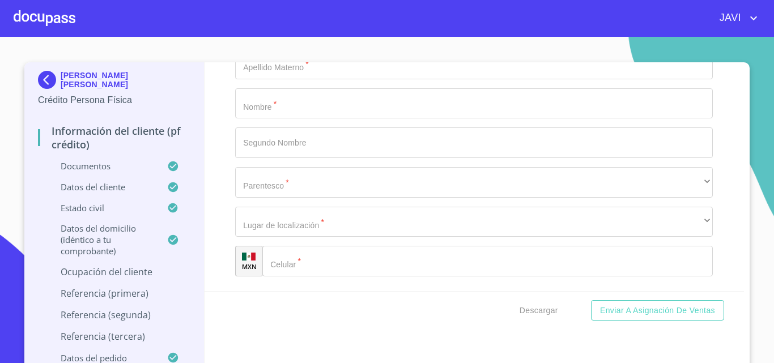
type input "GERENTE"
type input "(33)14929759"
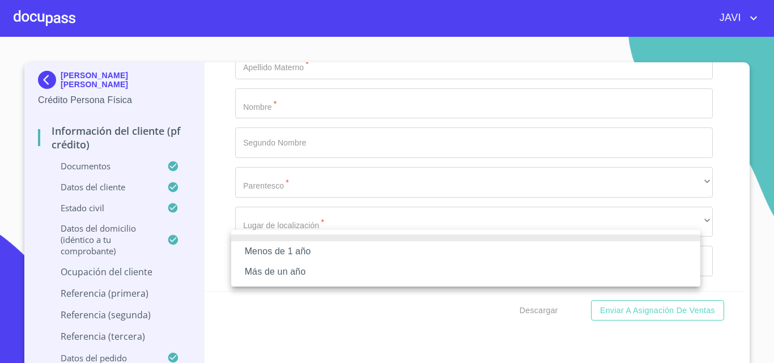
click at [265, 268] on li "Más de un año" at bounding box center [465, 272] width 469 height 20
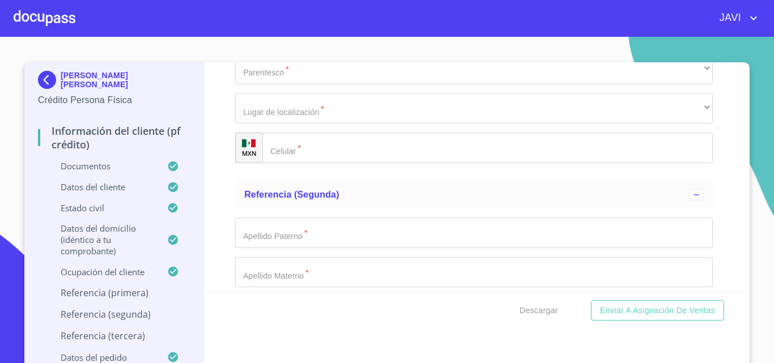
scroll to position [5835, 0]
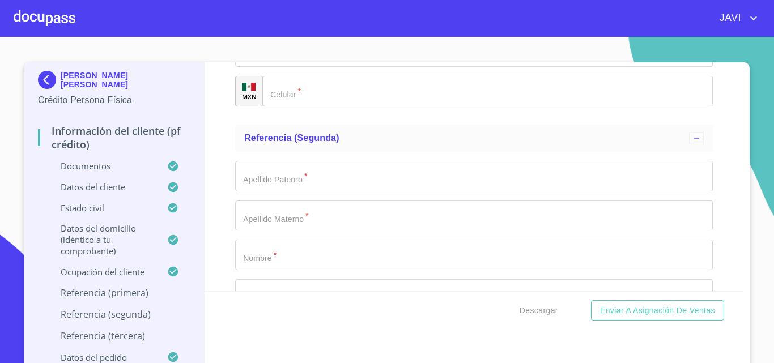
type input "FERNANDEZ"
type input "VITAL"
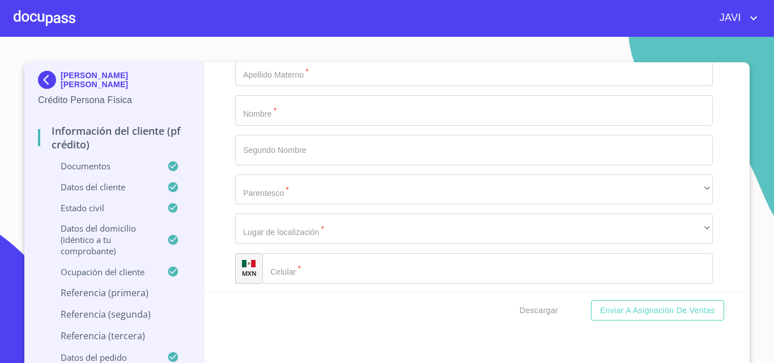
scroll to position [6005, 0]
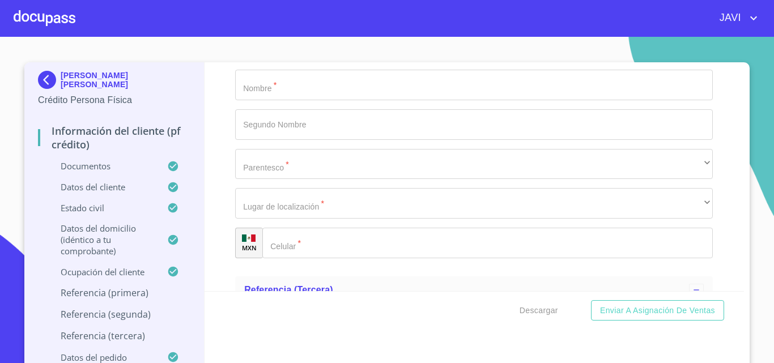
type input "PEDRO"
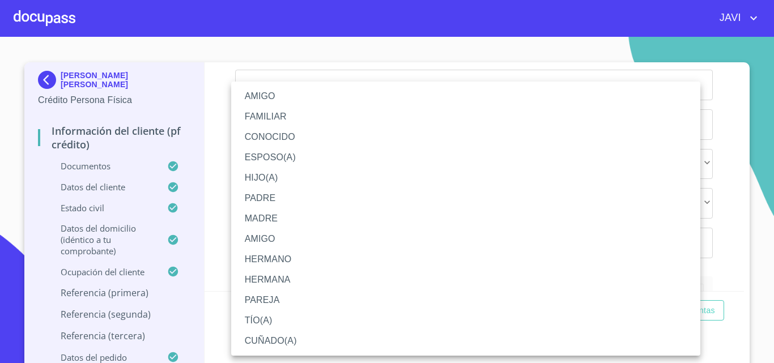
click at [263, 343] on li "CUÑADO(A)" at bounding box center [465, 341] width 469 height 20
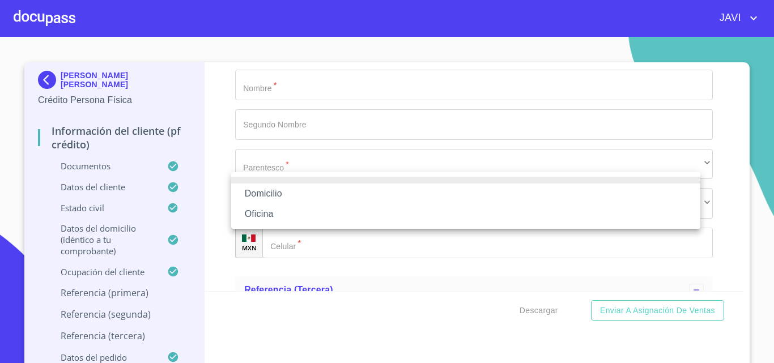
click at [256, 211] on li "Oficina" at bounding box center [465, 214] width 469 height 20
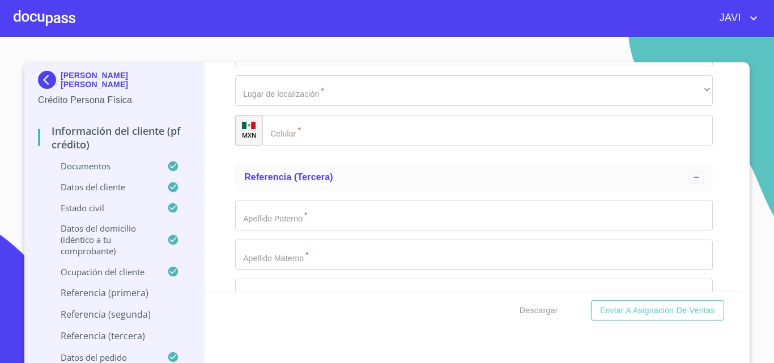
scroll to position [6118, 0]
type input "(55)40505399"
type input "[PERSON_NAME]"
type input "Y [PERSON_NAME]"
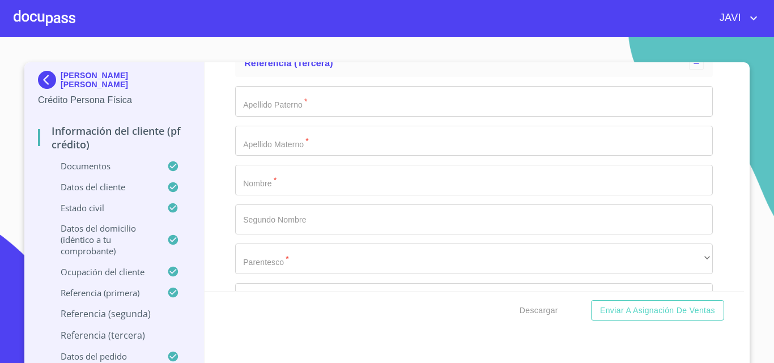
scroll to position [6288, 0]
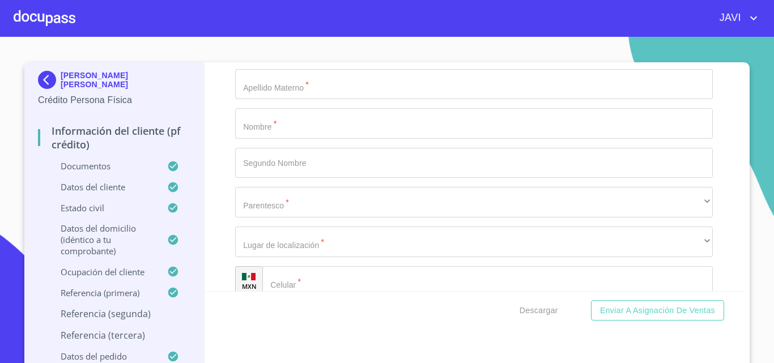
type input "GABRIELA"
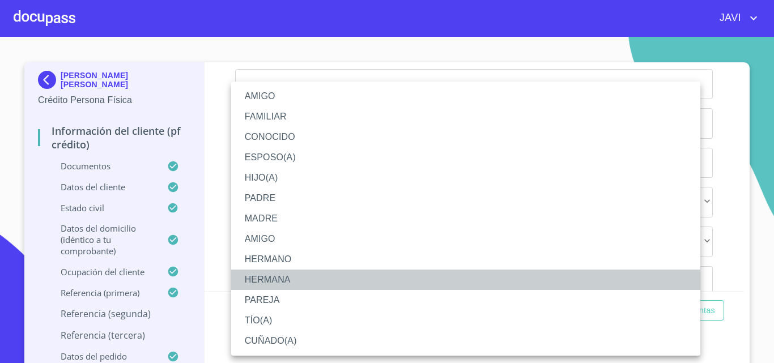
click at [265, 275] on li "HERMANA" at bounding box center [465, 280] width 469 height 20
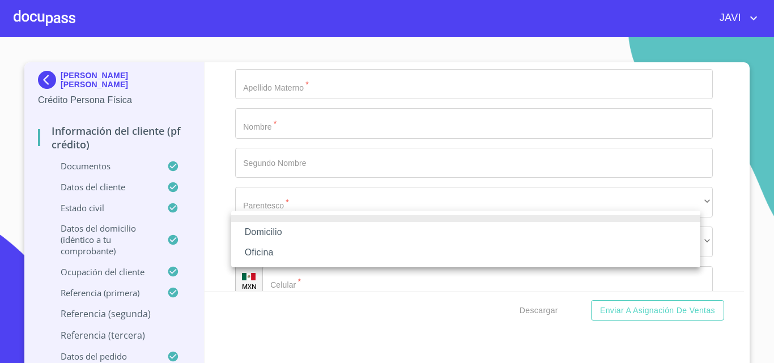
click at [257, 253] on li "Oficina" at bounding box center [465, 252] width 469 height 20
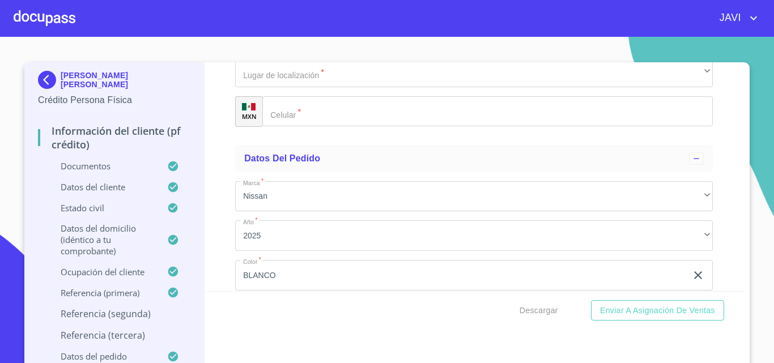
scroll to position [6515, 0]
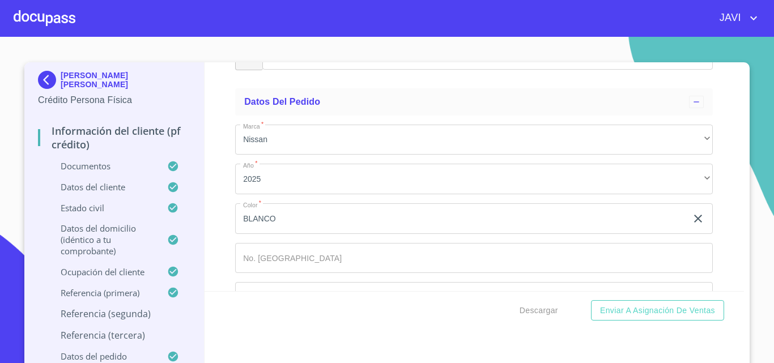
type input "(55)34661073"
type input "NARANJO"
type input "POLIT"
type input "T"
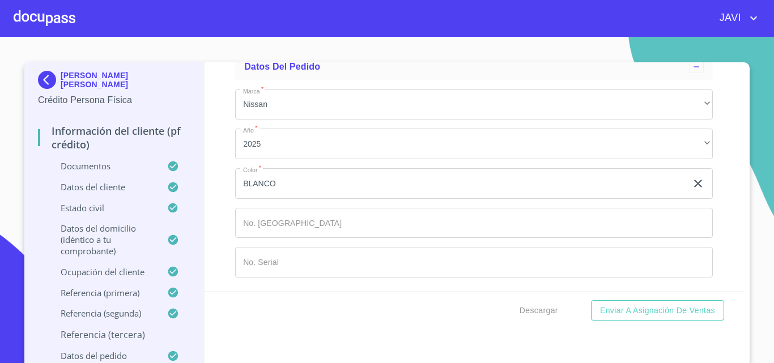
scroll to position [6571, 0]
type input "RICARDO"
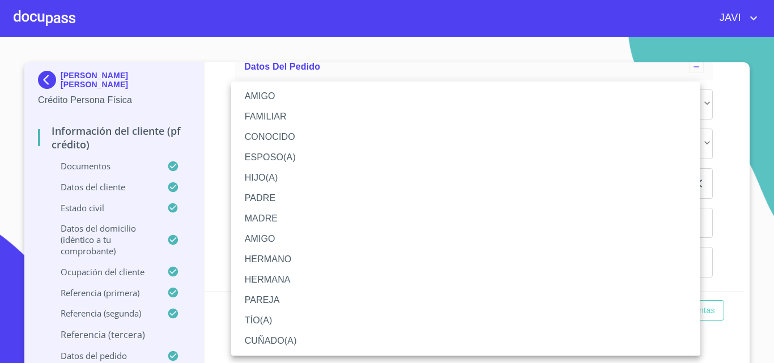
click at [269, 97] on li "AMIGO" at bounding box center [465, 96] width 469 height 20
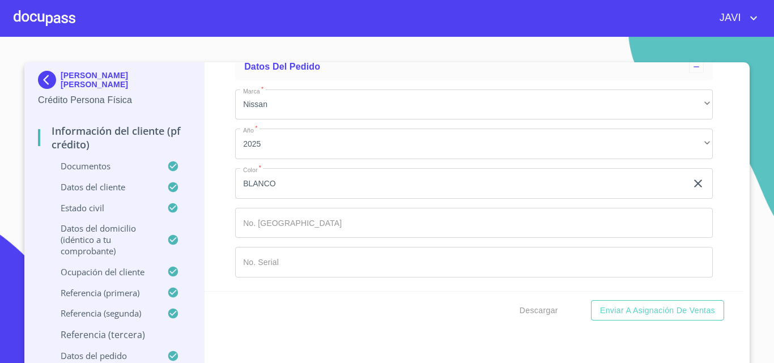
scroll to position [6628, 0]
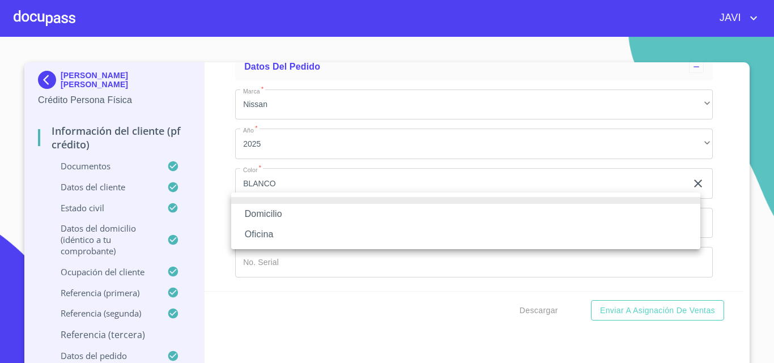
click at [268, 232] on li "Oficina" at bounding box center [465, 234] width 469 height 20
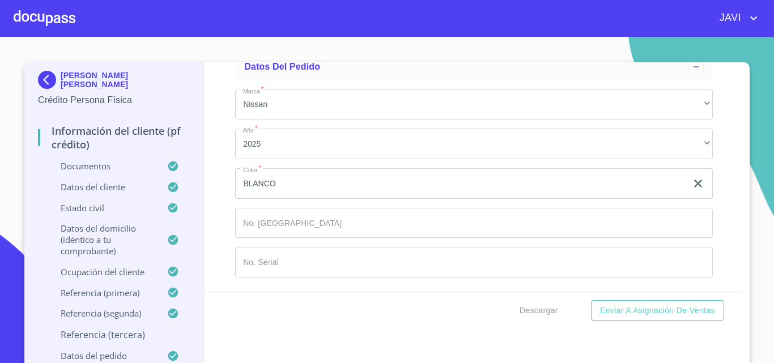
click at [305, 35] on input "Documento de identificación   *" at bounding box center [487, 20] width 450 height 31
type input "(44)31010658"
click at [662, 311] on span "Enviar a Asignación de Ventas" at bounding box center [657, 311] width 115 height 14
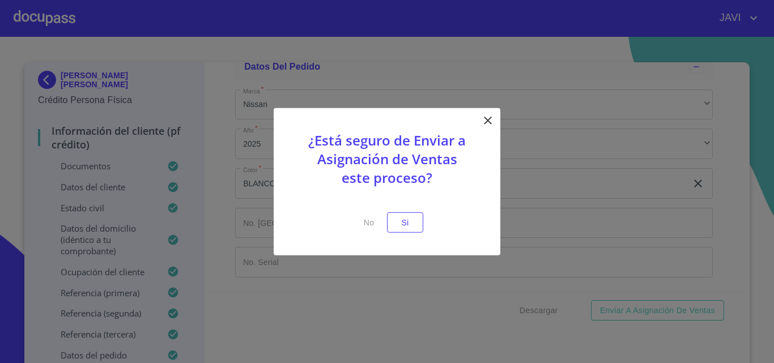
click at [486, 120] on icon at bounding box center [488, 120] width 14 height 14
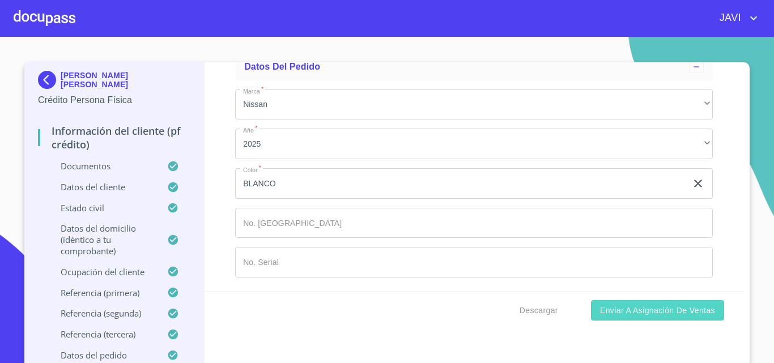
click at [655, 308] on span "Enviar a Asignación de Ventas" at bounding box center [657, 311] width 115 height 14
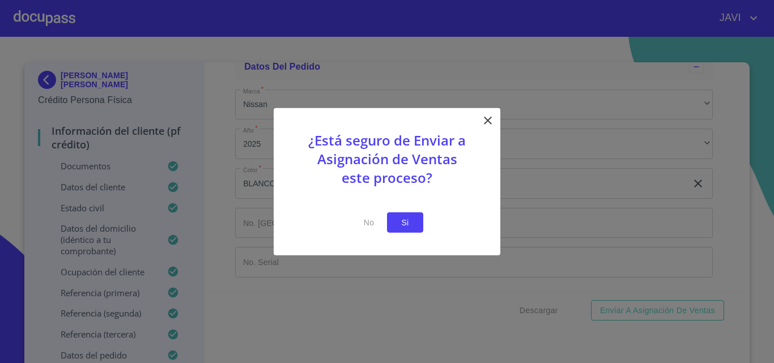
click at [408, 225] on span "Si" at bounding box center [405, 222] width 18 height 14
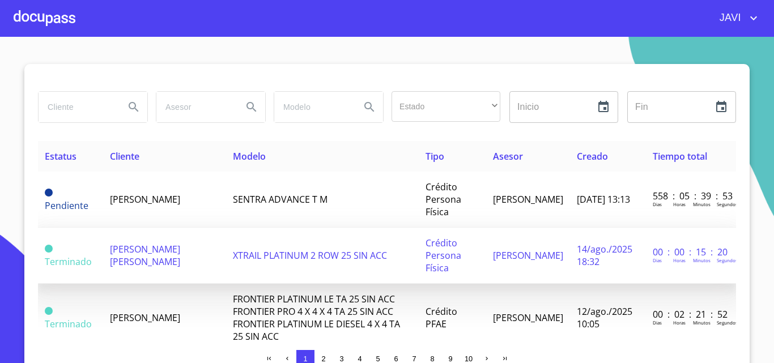
click at [263, 253] on span "XTRAIL PLATINUM 2 ROW 25 SIN ACC" at bounding box center [310, 255] width 154 height 12
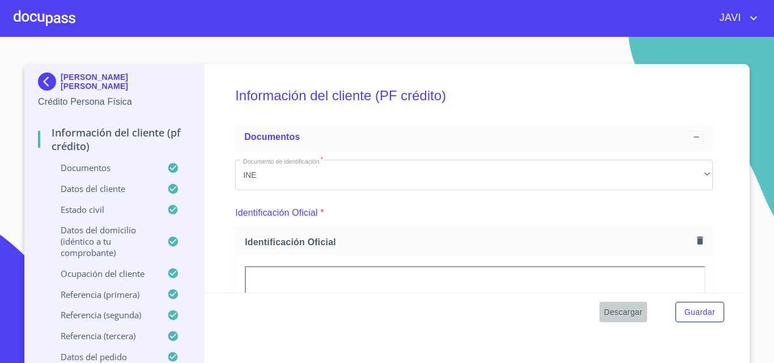
click at [621, 312] on span "Descargar" at bounding box center [623, 312] width 39 height 14
click at [33, 22] on div at bounding box center [45, 18] width 62 height 36
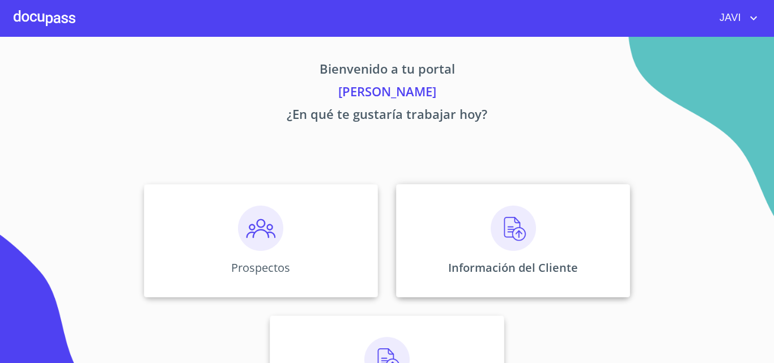
click at [515, 229] on img at bounding box center [513, 228] width 45 height 45
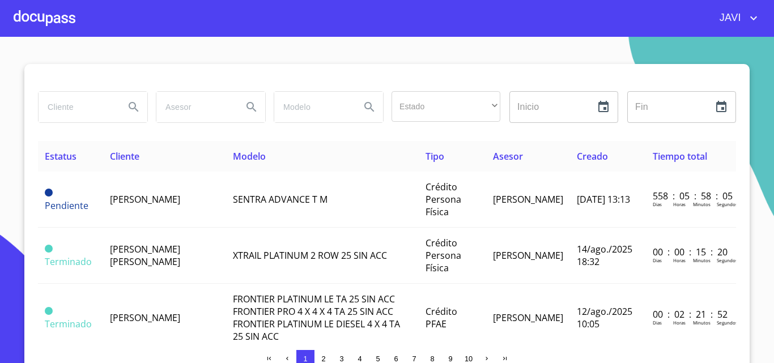
click at [40, 14] on div at bounding box center [45, 18] width 62 height 36
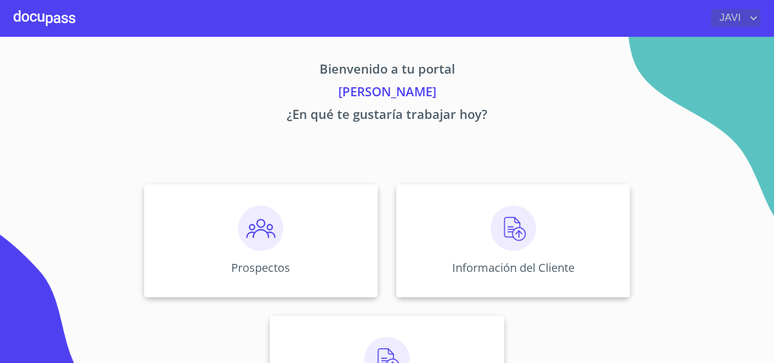
click at [751, 16] on icon "account of current user" at bounding box center [754, 18] width 14 height 14
click at [735, 23] on li "Salir" at bounding box center [741, 24] width 37 height 20
